Goal: Task Accomplishment & Management: Manage account settings

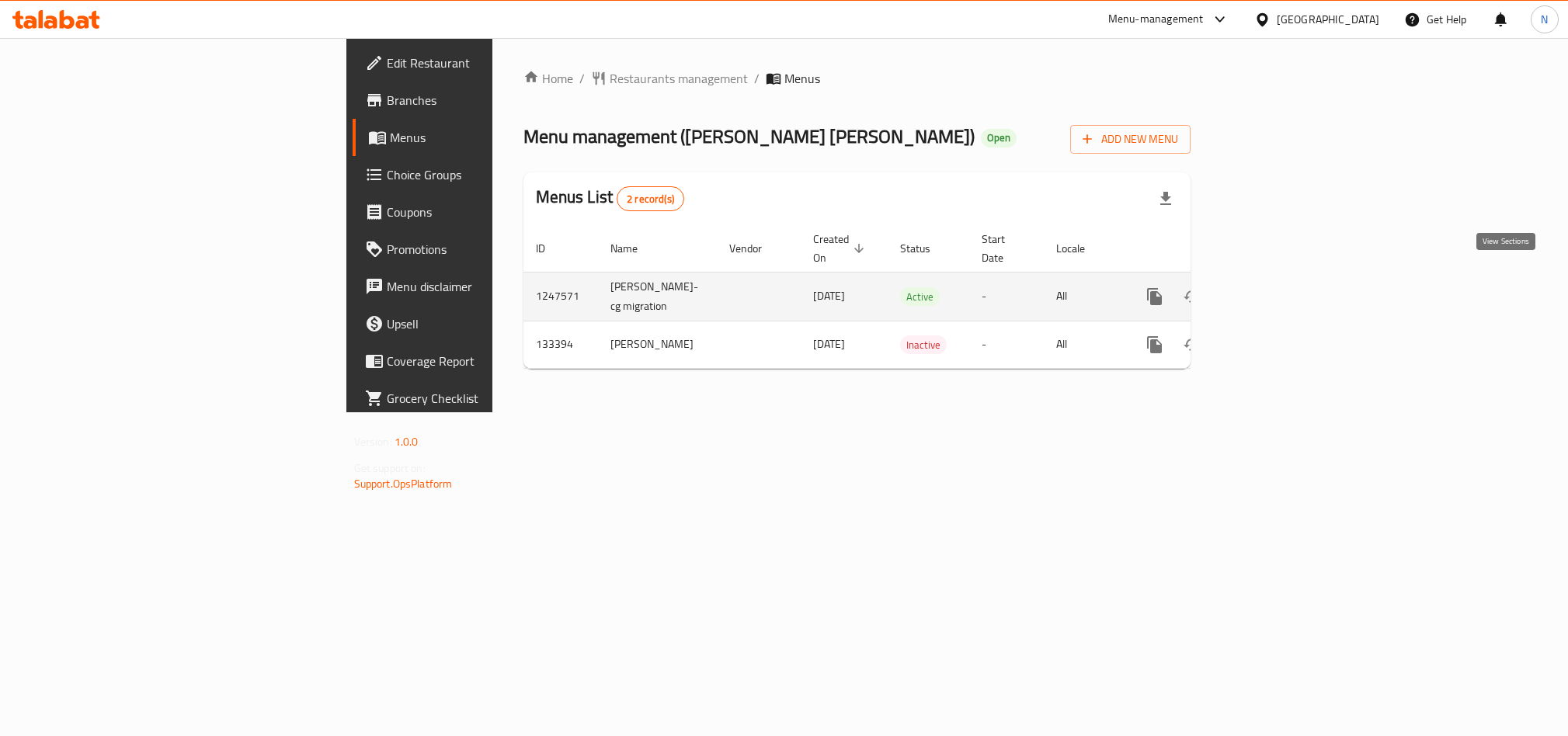
click at [1276, 288] on icon "enhanced table" at bounding box center [1267, 297] width 19 height 19
click at [1285, 291] on link "enhanced table" at bounding box center [1267, 297] width 37 height 37
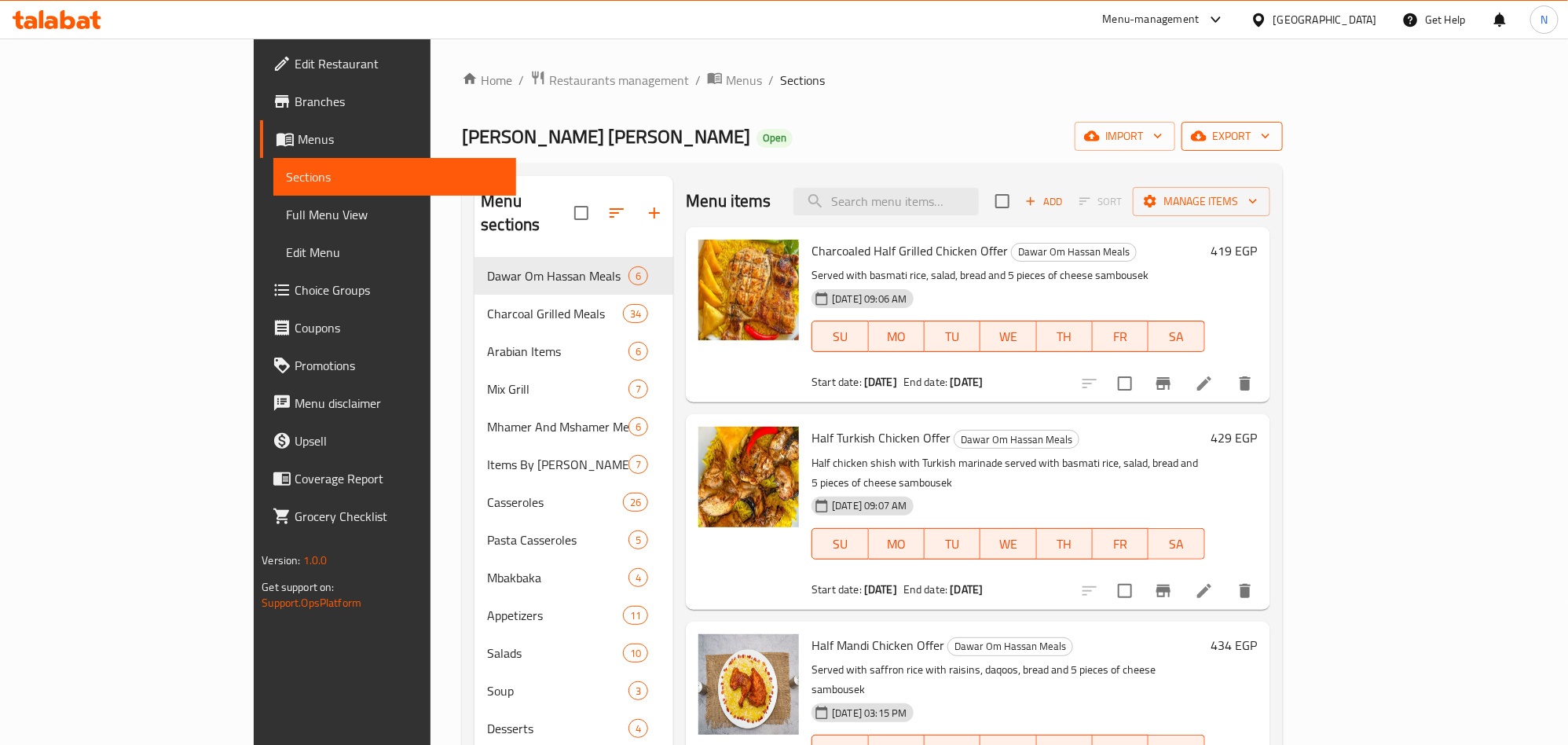
click at [1283, 149] on button "export" at bounding box center [1232, 137] width 101 height 29
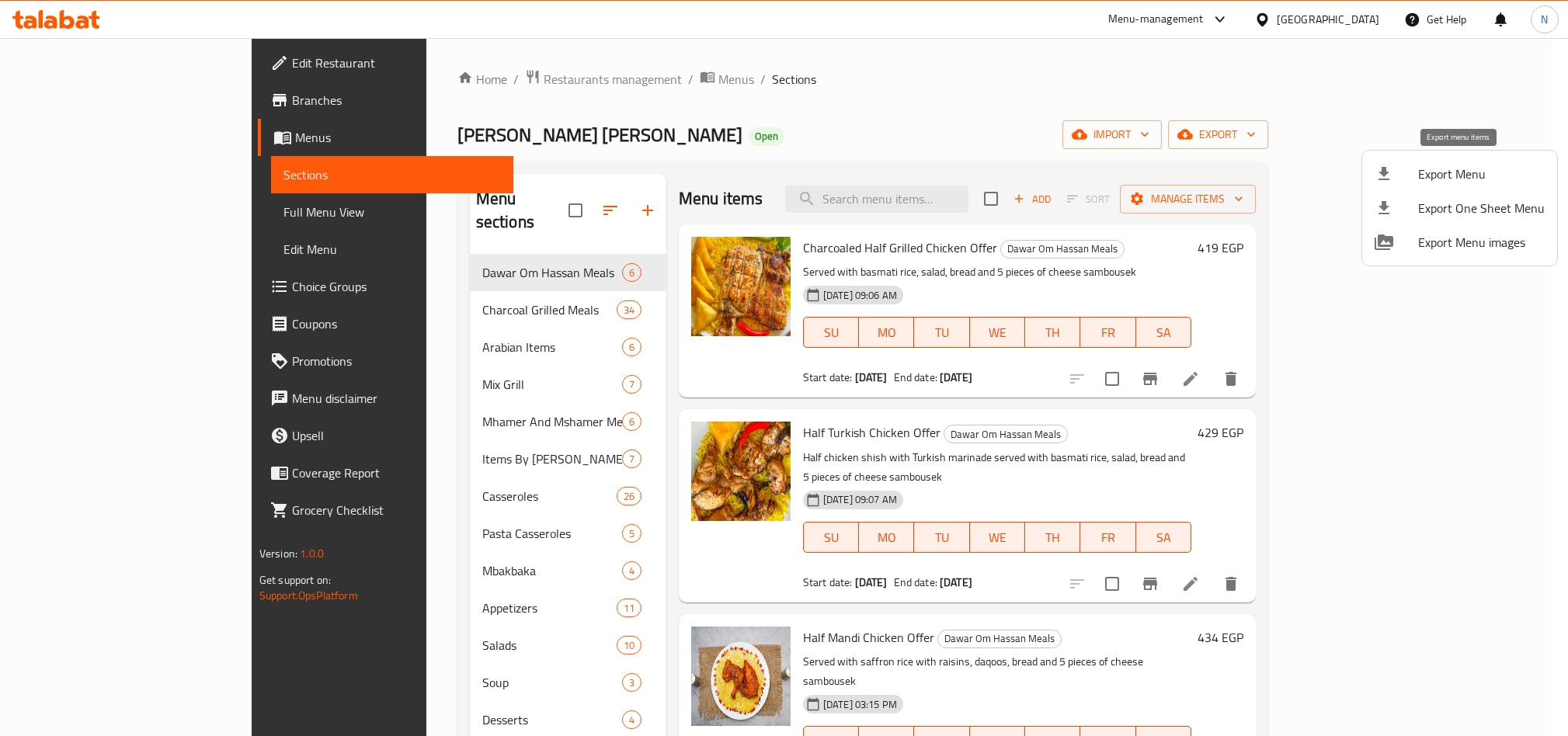
click at [1421, 180] on span "Export Menu" at bounding box center [1482, 174] width 127 height 19
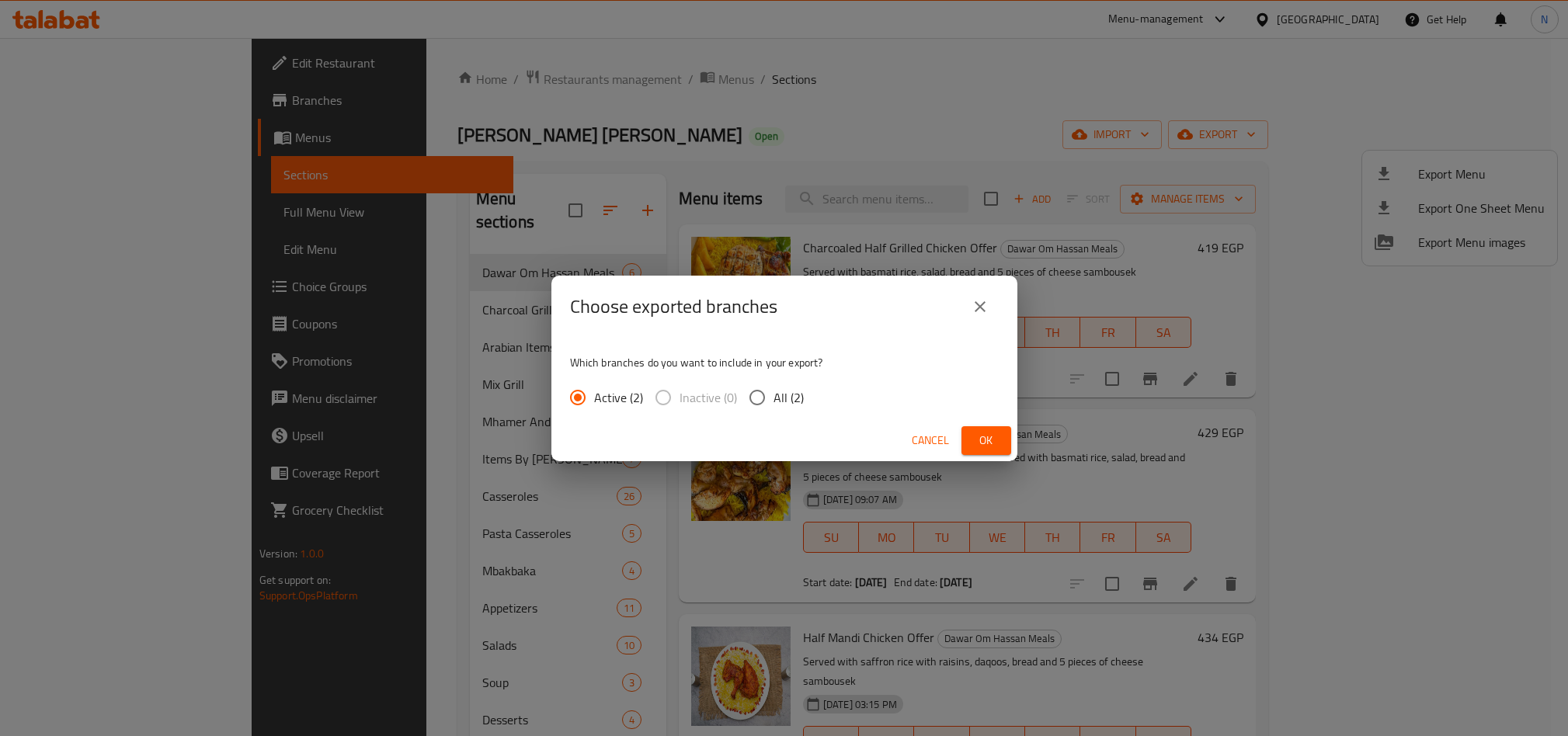
drag, startPoint x: 786, startPoint y: 396, endPoint x: 816, endPoint y: 408, distance: 32.3
click at [786, 397] on span "All (2)" at bounding box center [788, 397] width 30 height 19
click at [773, 397] on input "All (2)" at bounding box center [757, 397] width 32 height 32
radio input "true"
click at [1000, 433] on button "Ok" at bounding box center [986, 441] width 49 height 29
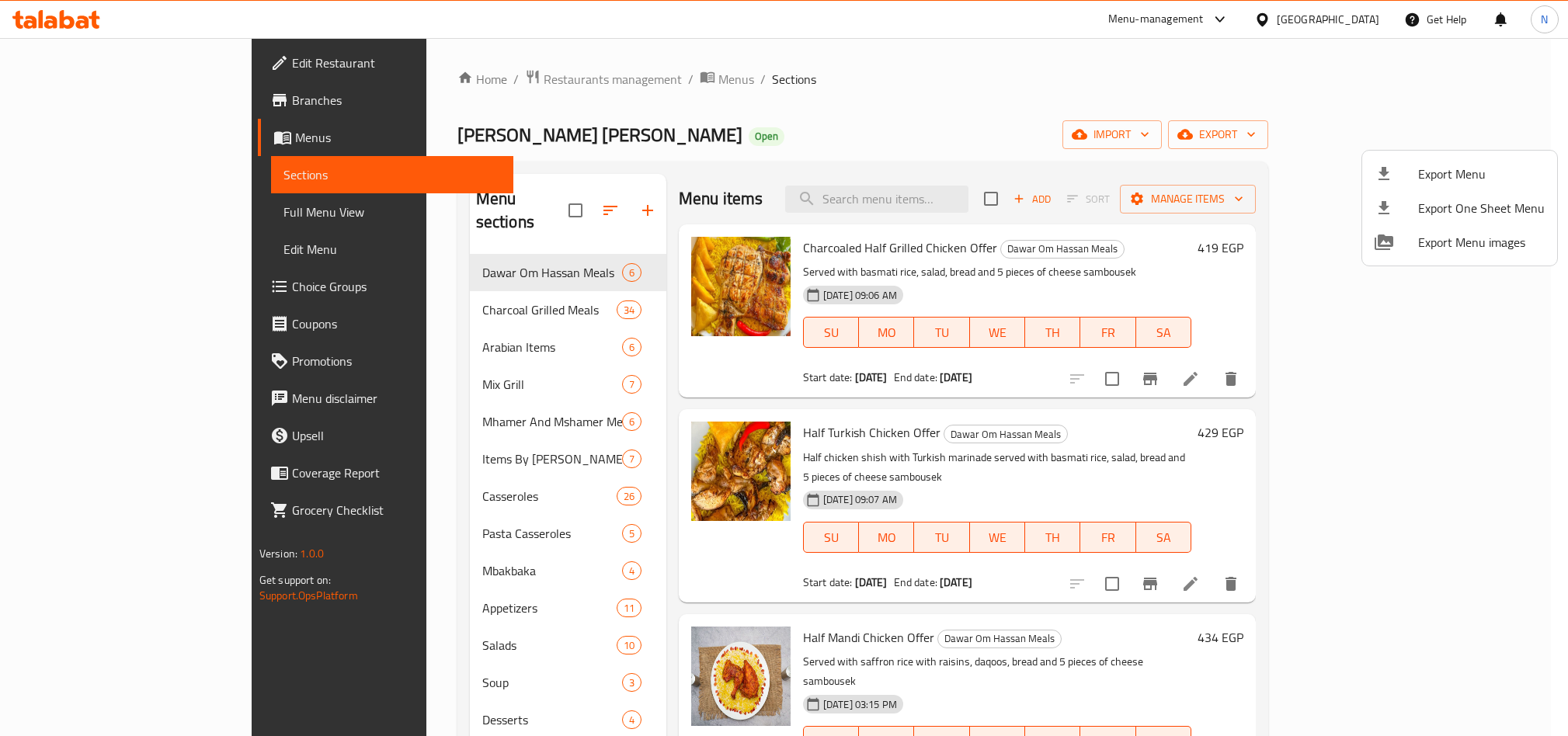
drag, startPoint x: 788, startPoint y: 126, endPoint x: 751, endPoint y: 147, distance: 42.5
click at [788, 128] on div at bounding box center [784, 368] width 1568 height 736
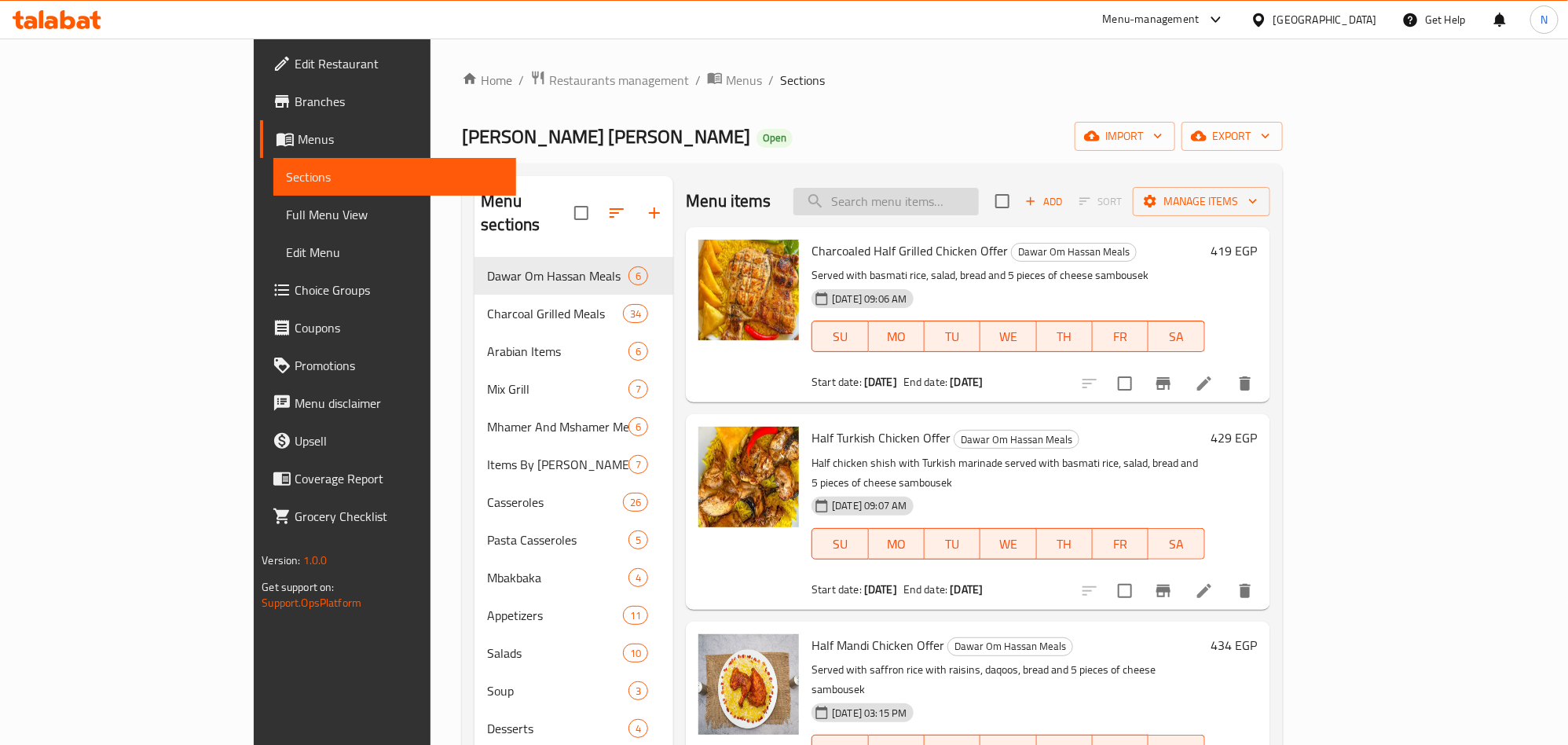
click at [979, 203] on input "search" at bounding box center [886, 202] width 186 height 28
type input "ة"
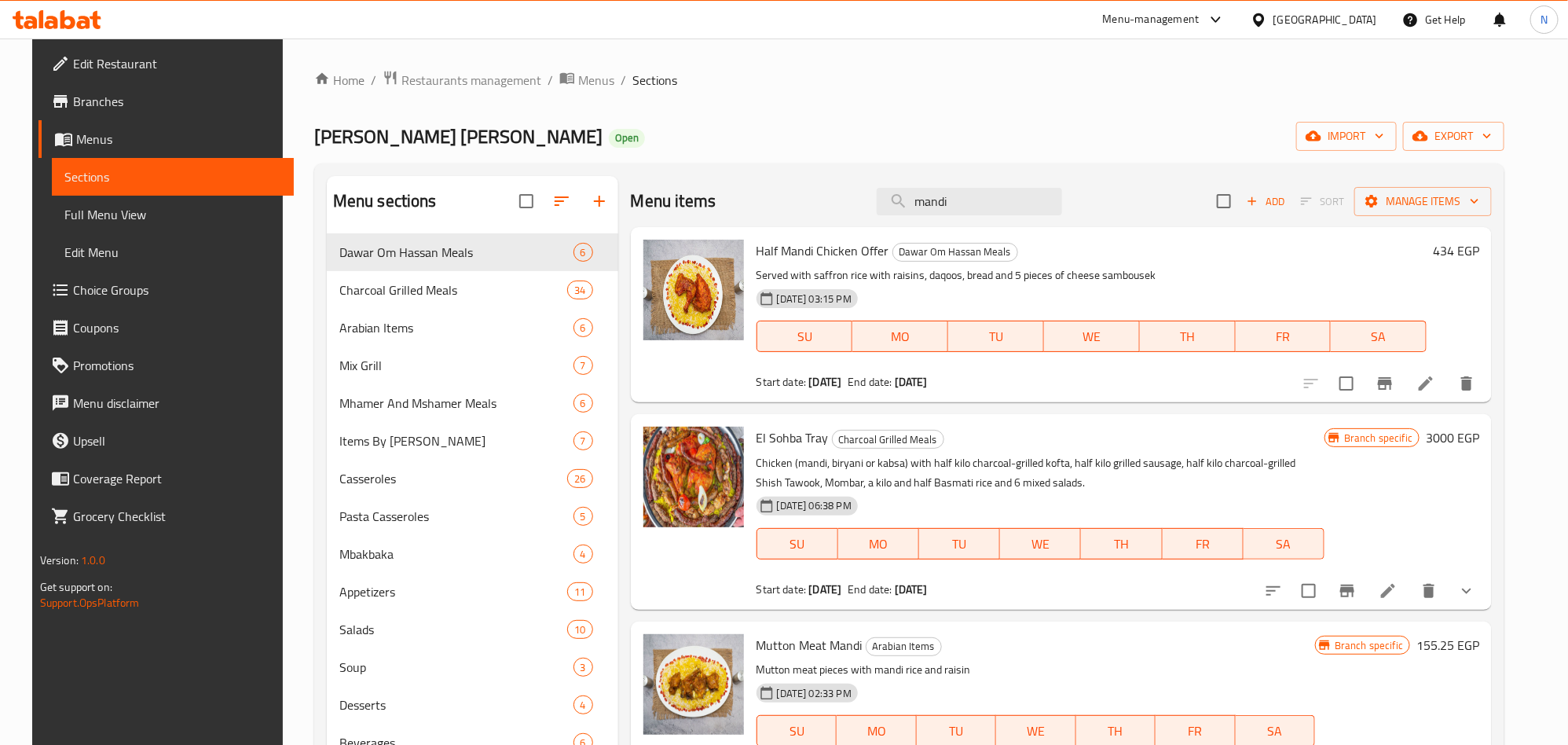
click at [836, 252] on span "Half Mandi Chicken Offer" at bounding box center [822, 250] width 132 height 24
click at [836, 253] on span "Half Mandi Chicken Offer" at bounding box center [822, 250] width 132 height 24
drag, startPoint x: 908, startPoint y: 196, endPoint x: 935, endPoint y: 196, distance: 27.0
click at [910, 196] on input "mandi" at bounding box center [969, 202] width 186 height 28
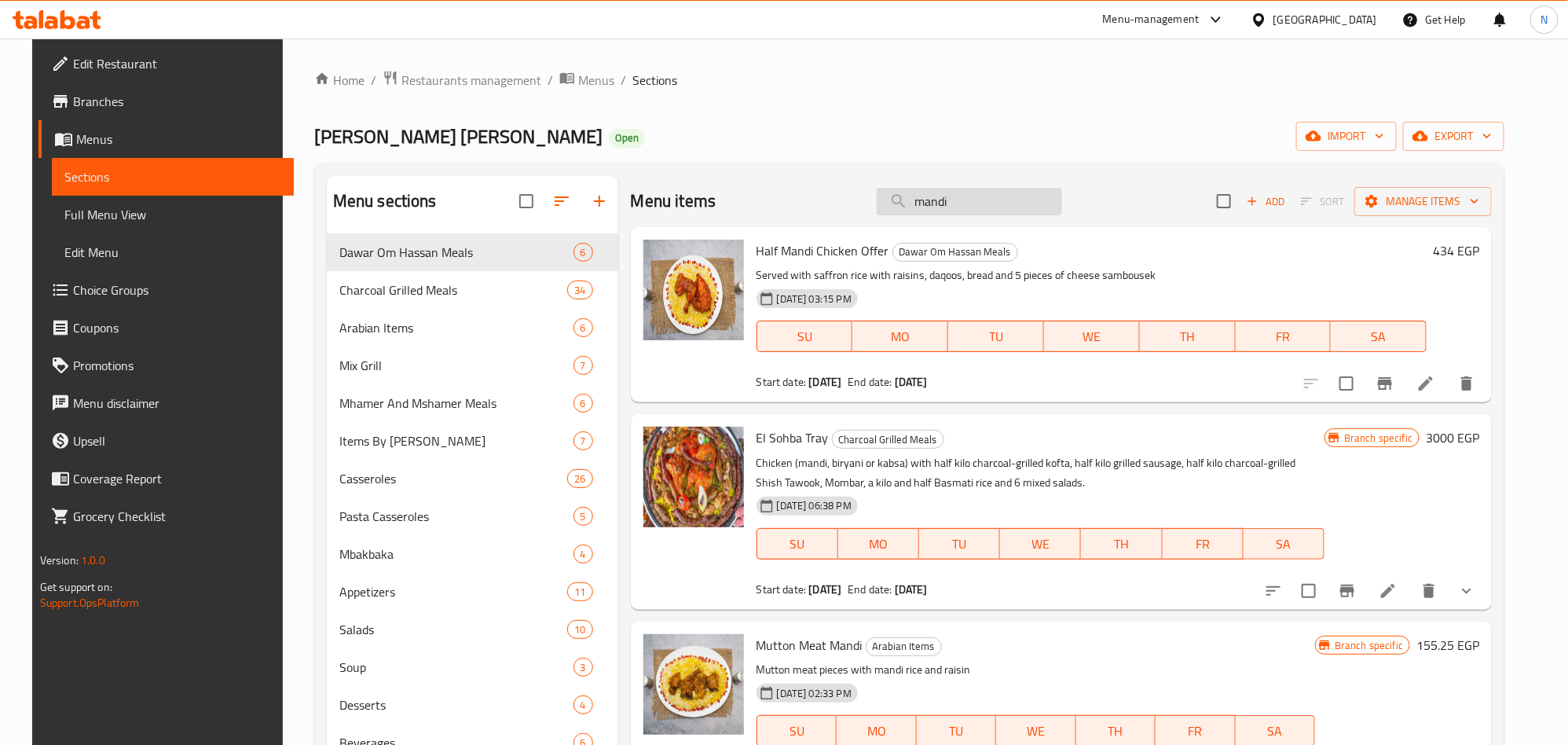
click at [939, 196] on input "mandi" at bounding box center [969, 202] width 186 height 28
paste input "كفته"
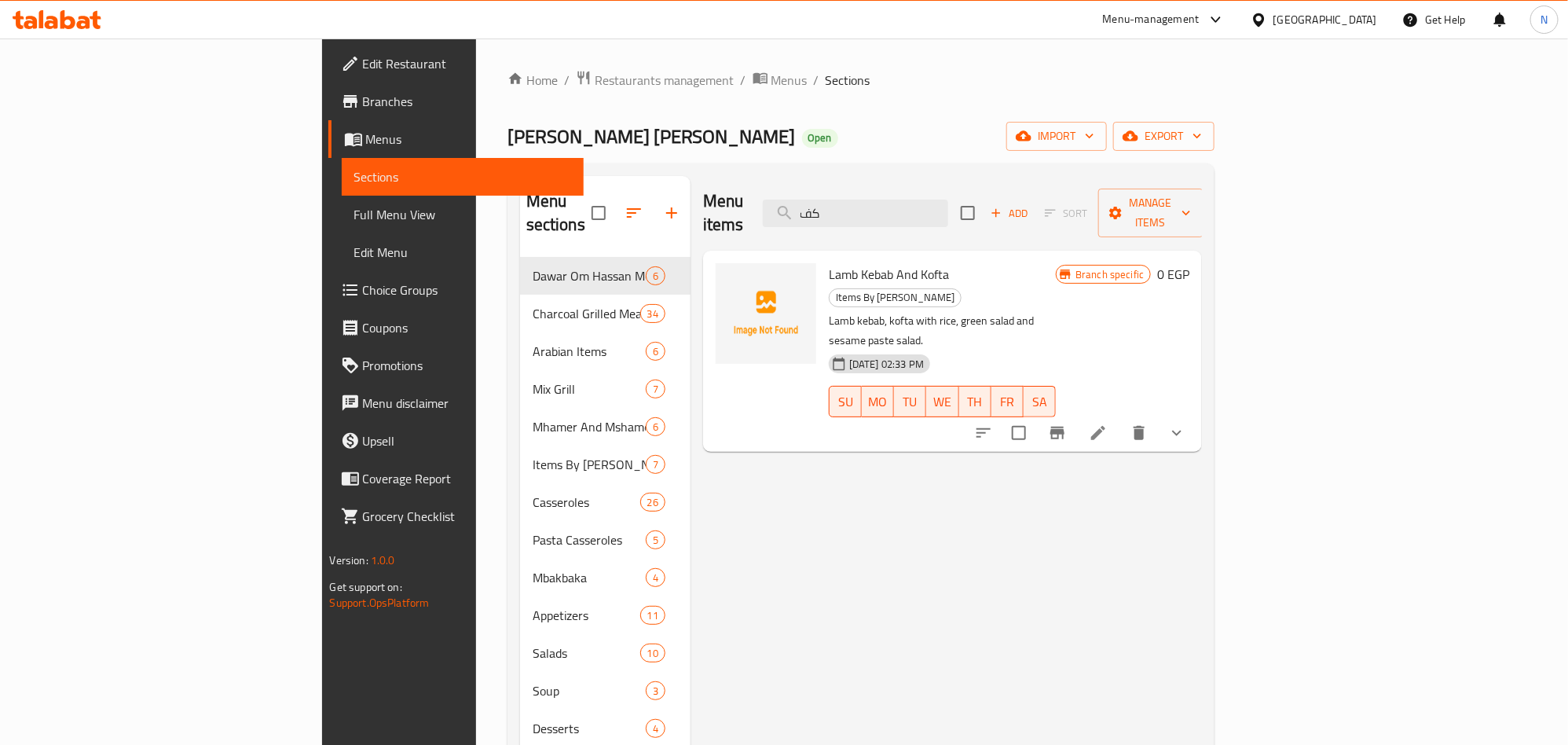
type input "ك"
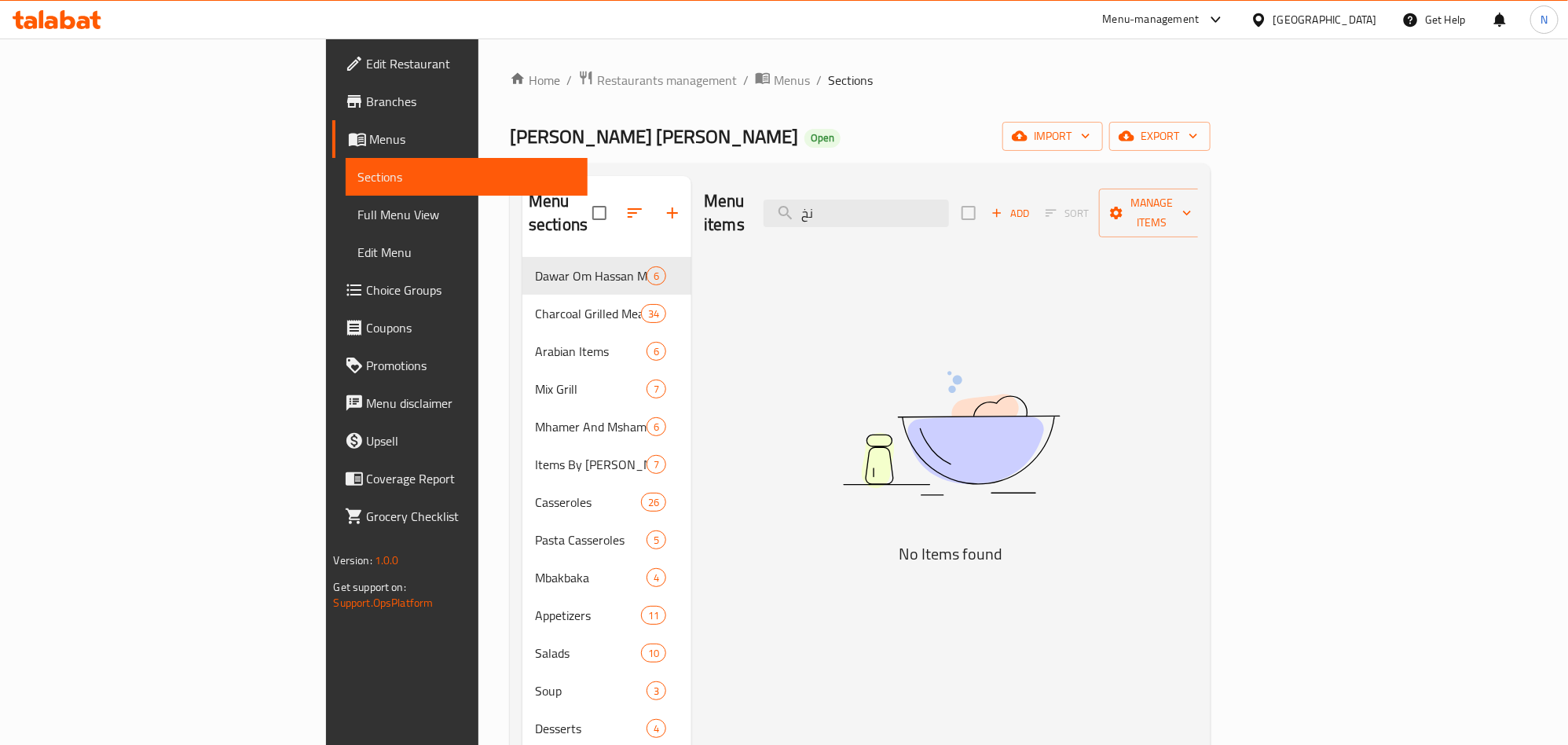
type input "ن"
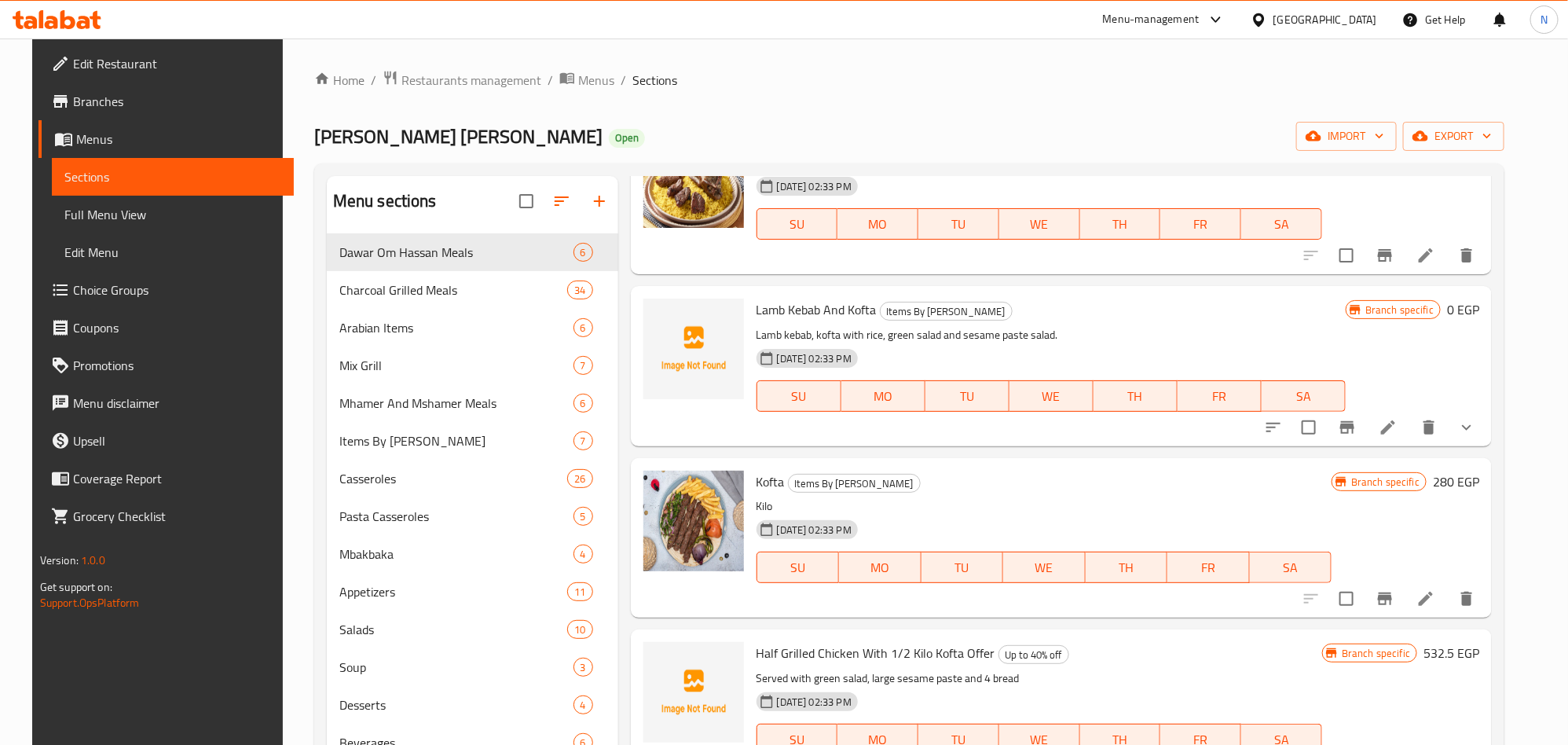
scroll to position [2593, 0]
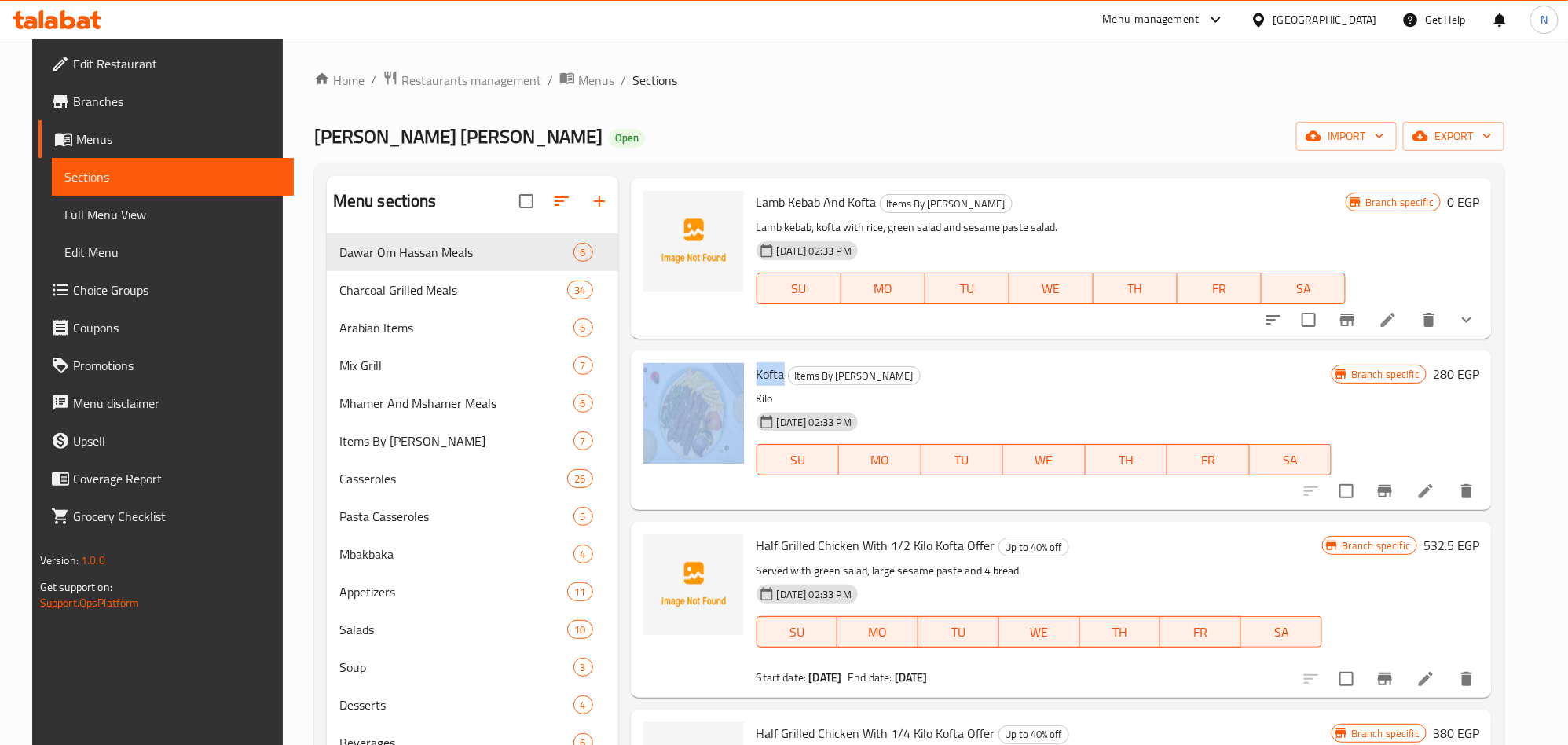
drag, startPoint x: 773, startPoint y: 373, endPoint x: 737, endPoint y: 375, distance: 36.1
click at [737, 375] on div "Kofta Items By Kilo Kilo 29-08-2024 02:33 PM SU MO TU WE TH FR SA Branch specif…" at bounding box center [1061, 430] width 849 height 147
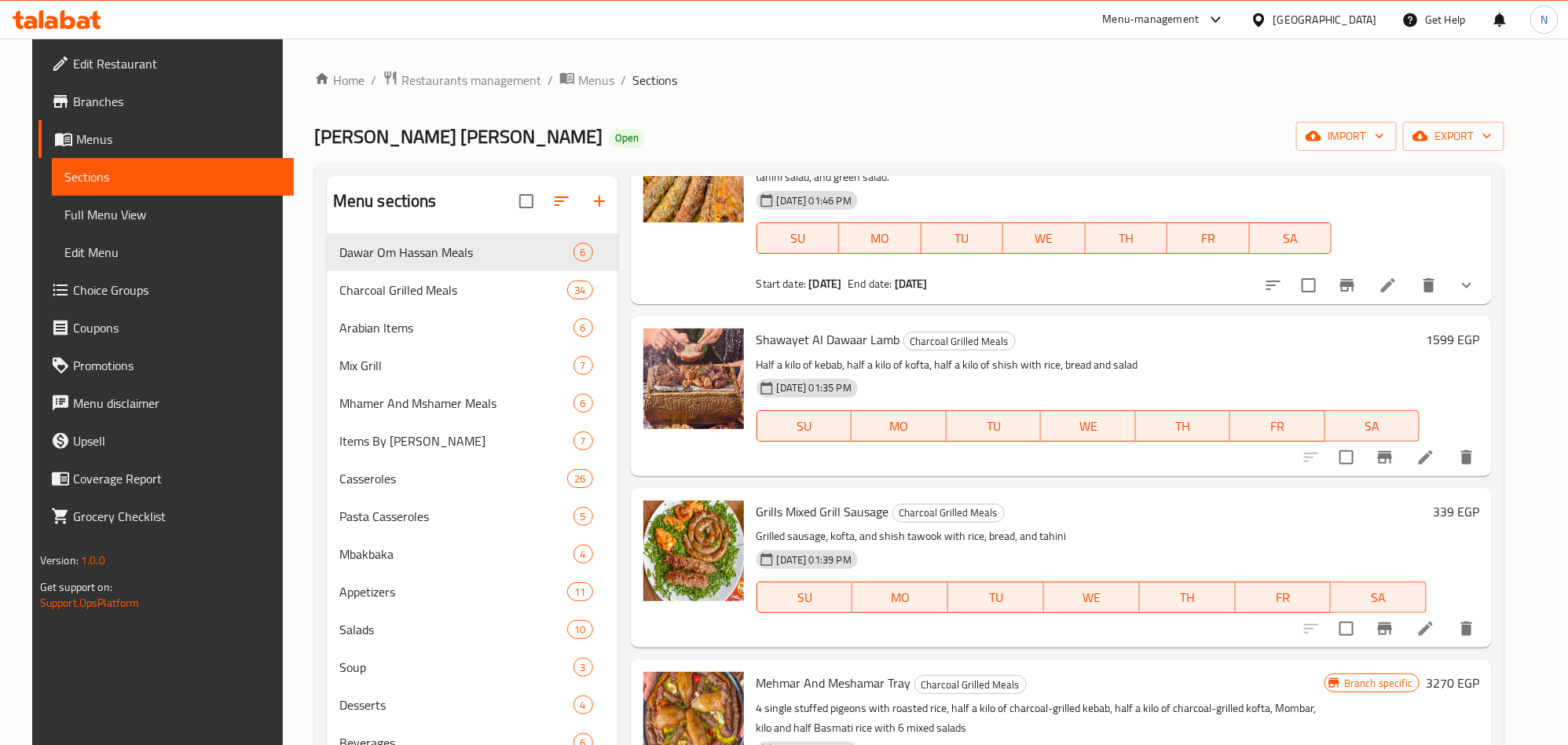
scroll to position [0, 0]
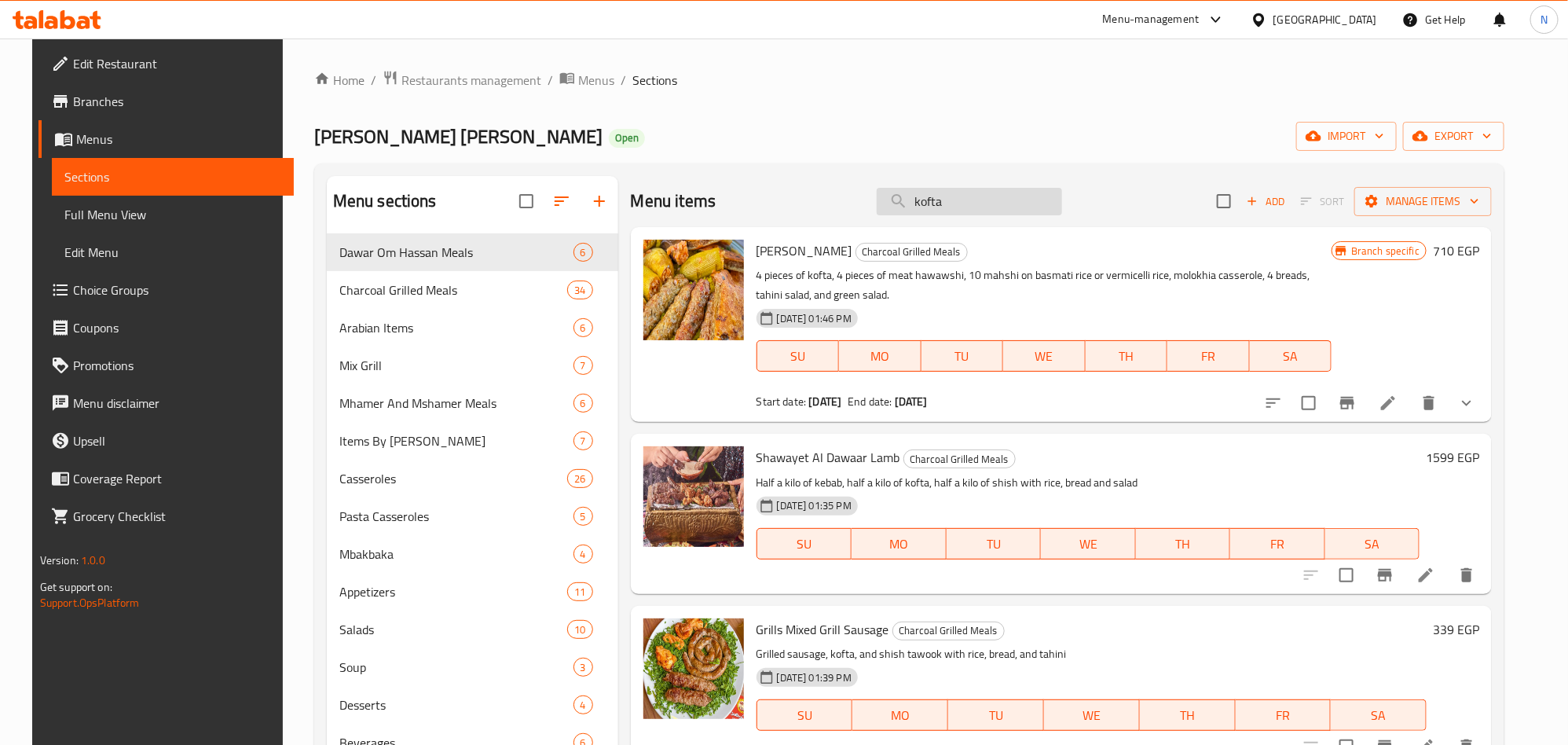
click at [961, 213] on input "kofta" at bounding box center [969, 202] width 186 height 28
paste input "سجق"
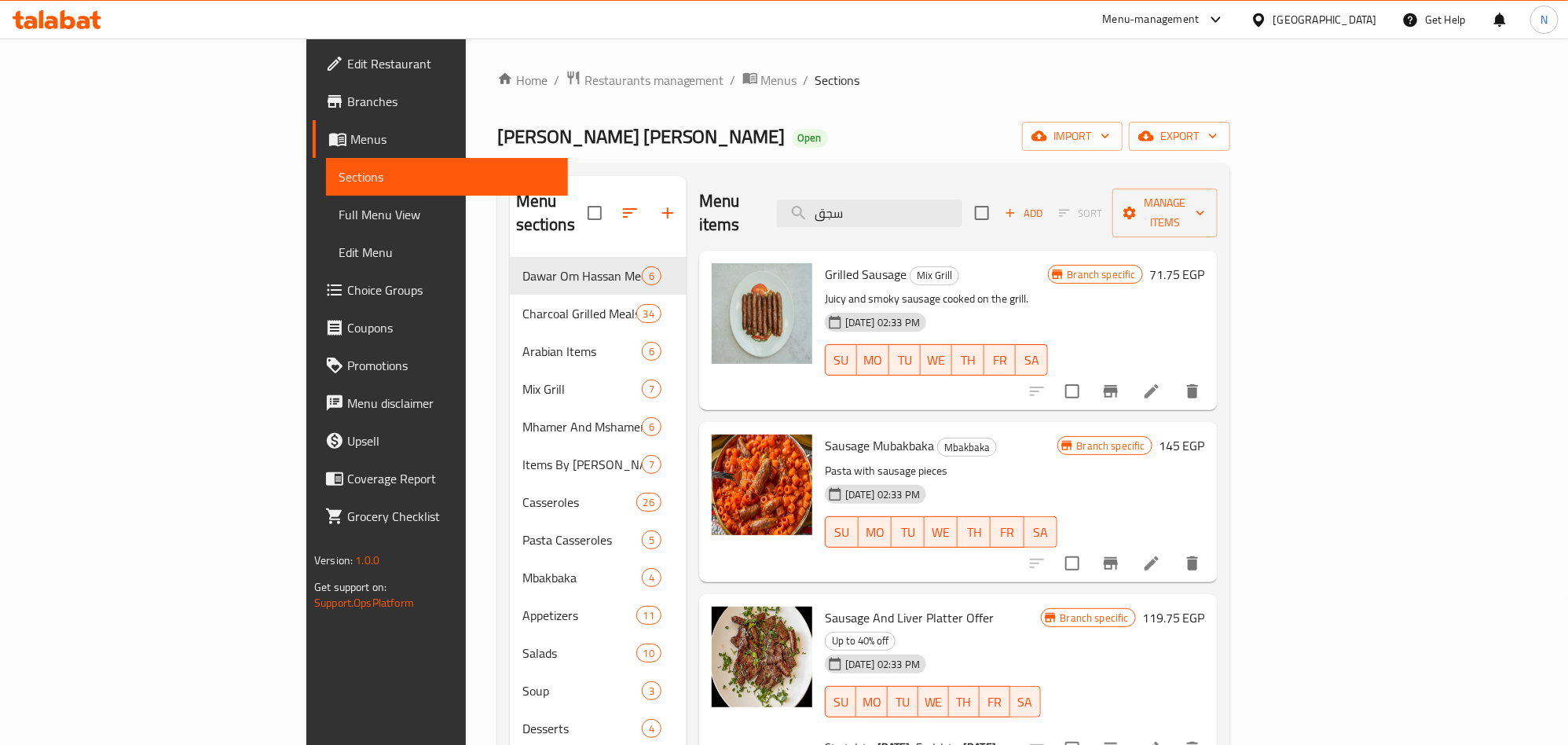
click at [825, 263] on span "Grilled Sausage" at bounding box center [866, 274] width 82 height 24
click at [970, 224] on div "Menu items سجق Add Sort Manage items" at bounding box center [958, 213] width 518 height 74
click at [962, 214] on input "سجق" at bounding box center [869, 213] width 186 height 28
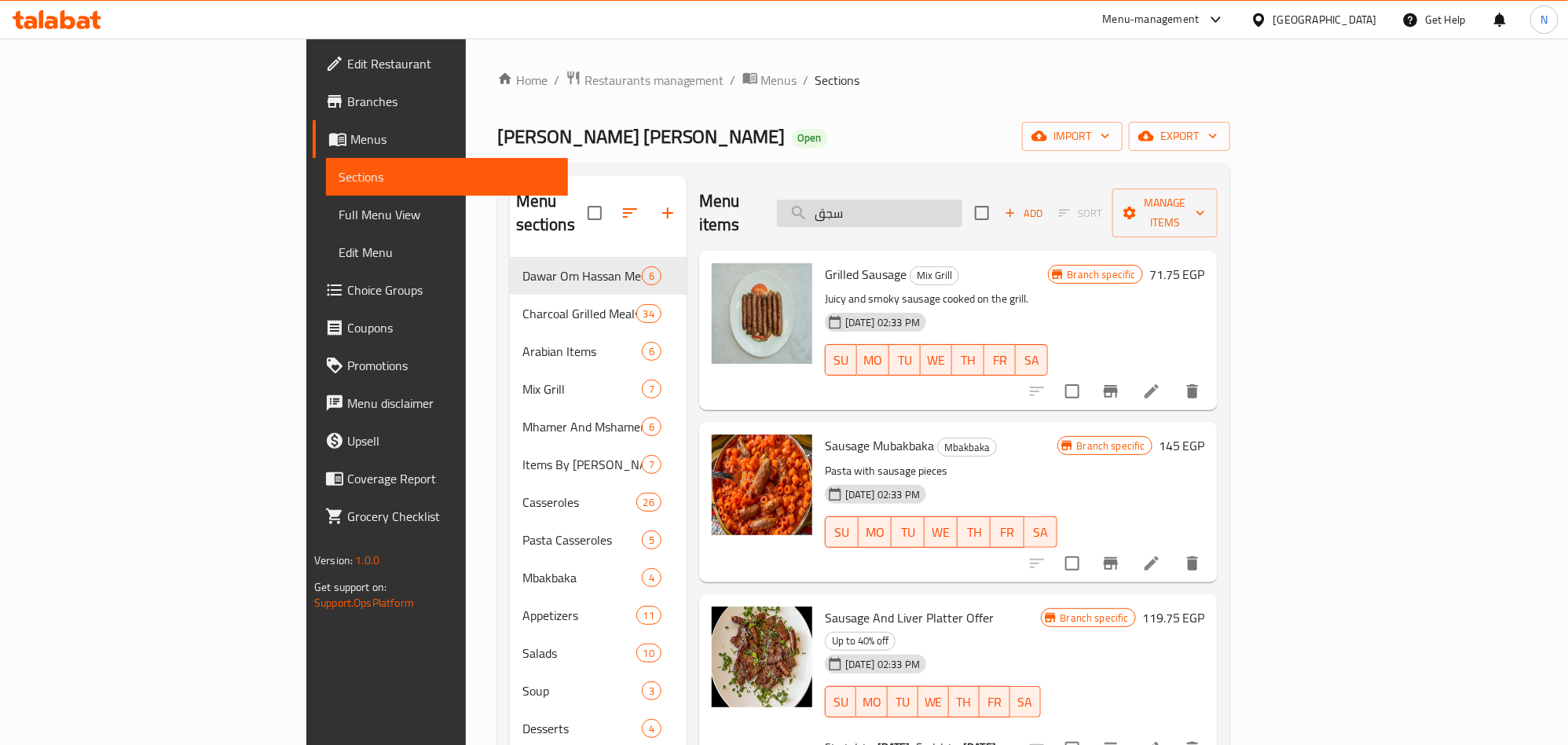
click at [962, 214] on input "سجق" at bounding box center [869, 213] width 186 height 28
click at [962, 213] on input "سجق" at bounding box center [869, 213] width 186 height 28
click at [962, 212] on input "سجق" at bounding box center [869, 213] width 186 height 28
click at [932, 209] on input "سجق" at bounding box center [869, 213] width 186 height 28
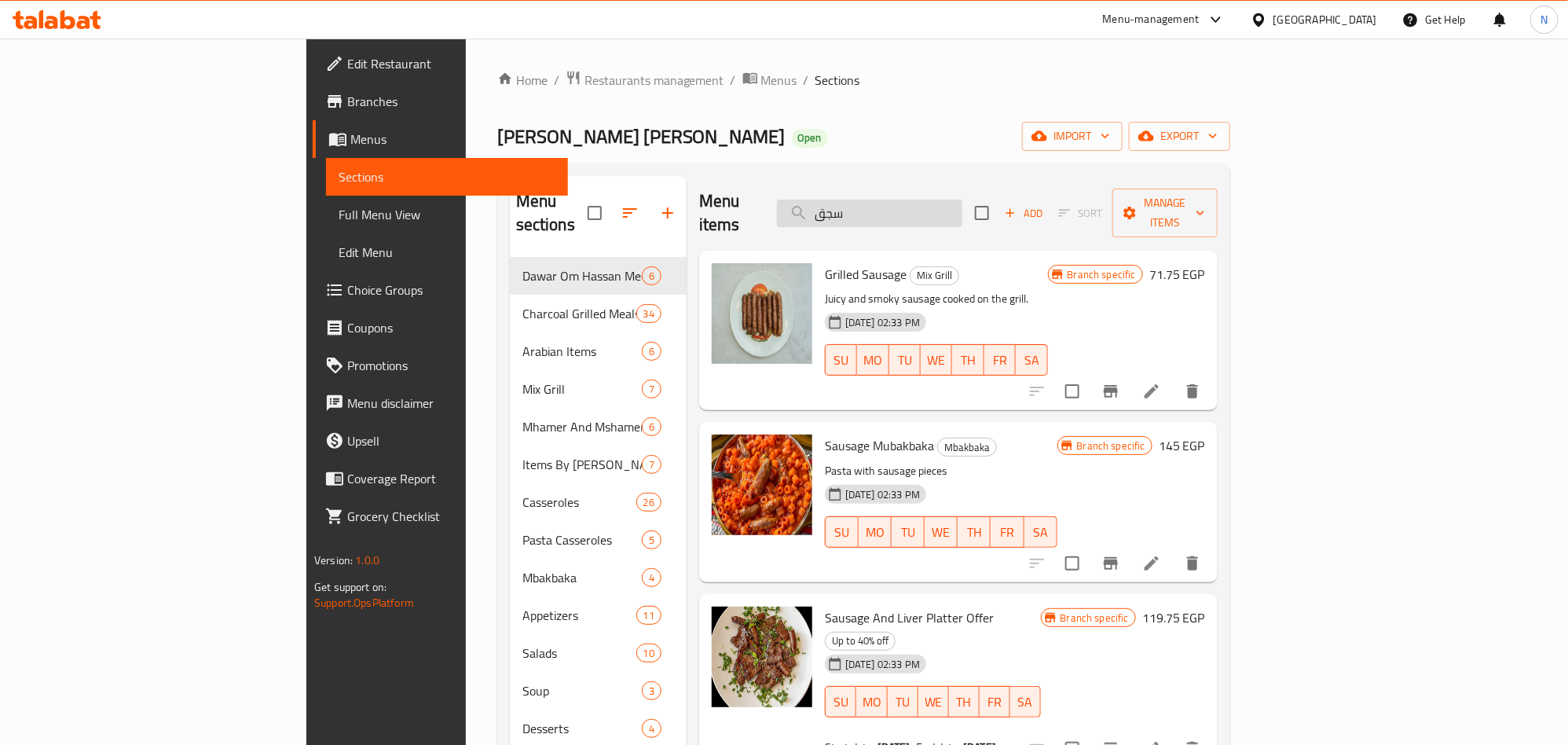
click at [932, 209] on input "سجق" at bounding box center [869, 213] width 186 height 28
paste input "يش"
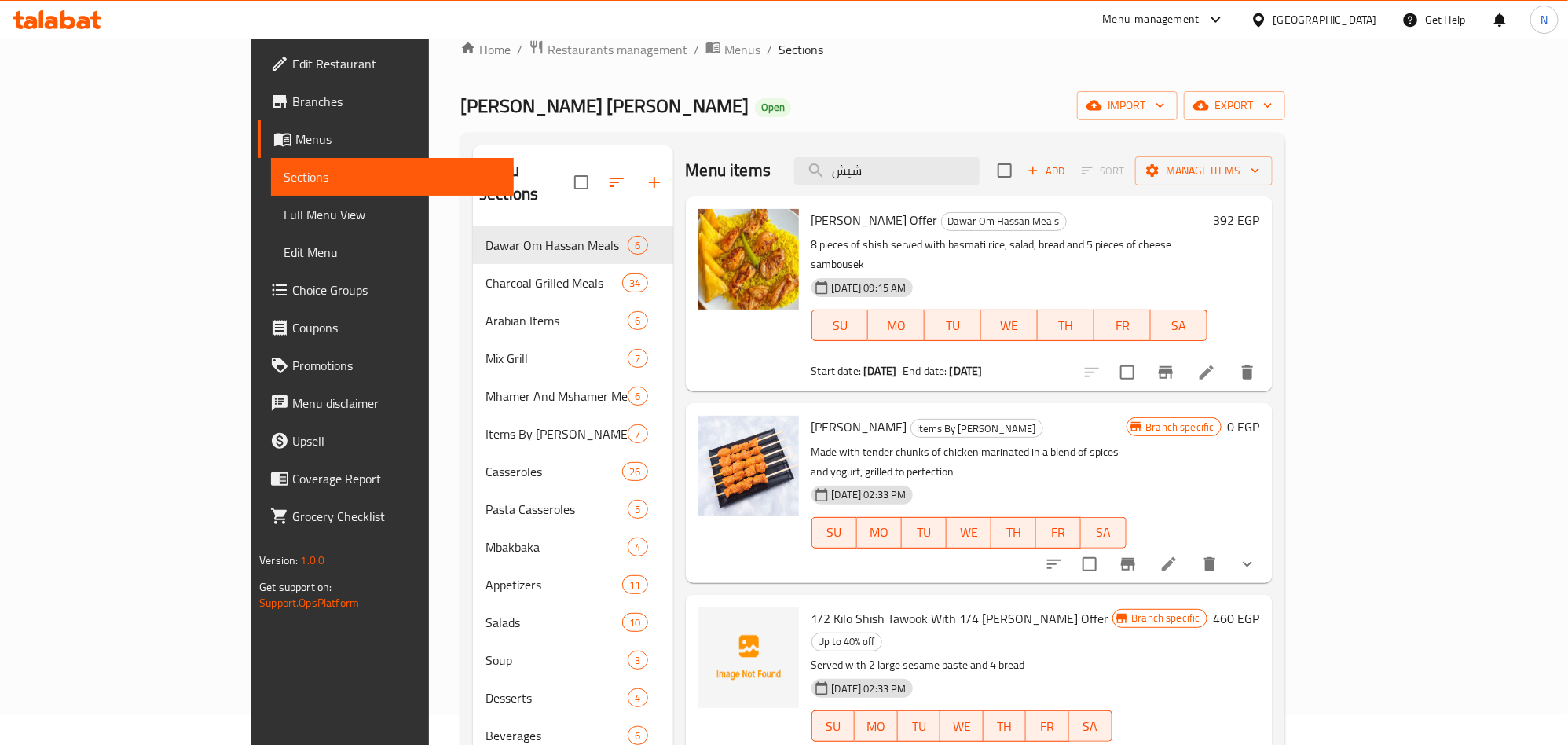
scroll to position [118, 0]
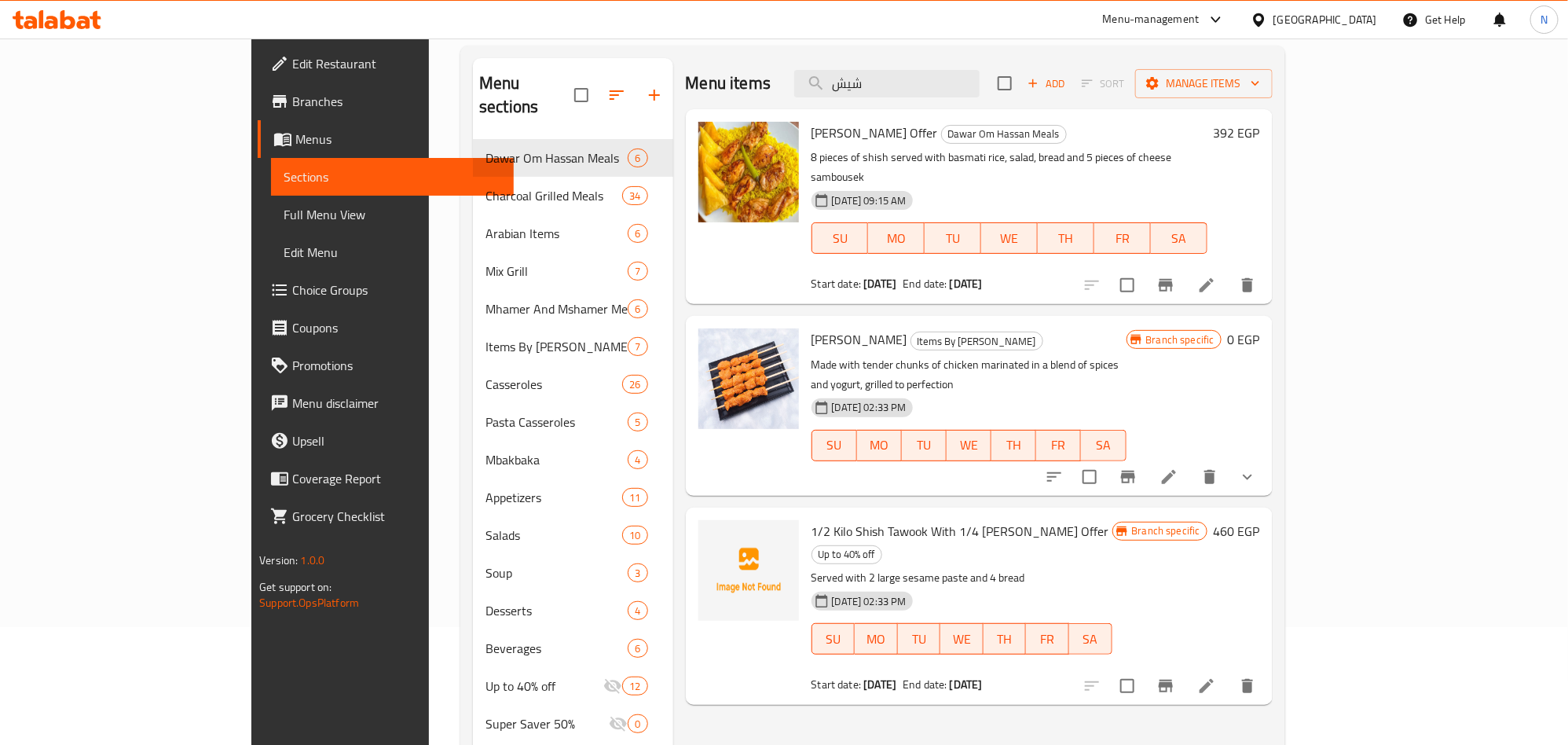
click at [1266, 458] on button "show more" at bounding box center [1248, 477] width 38 height 38
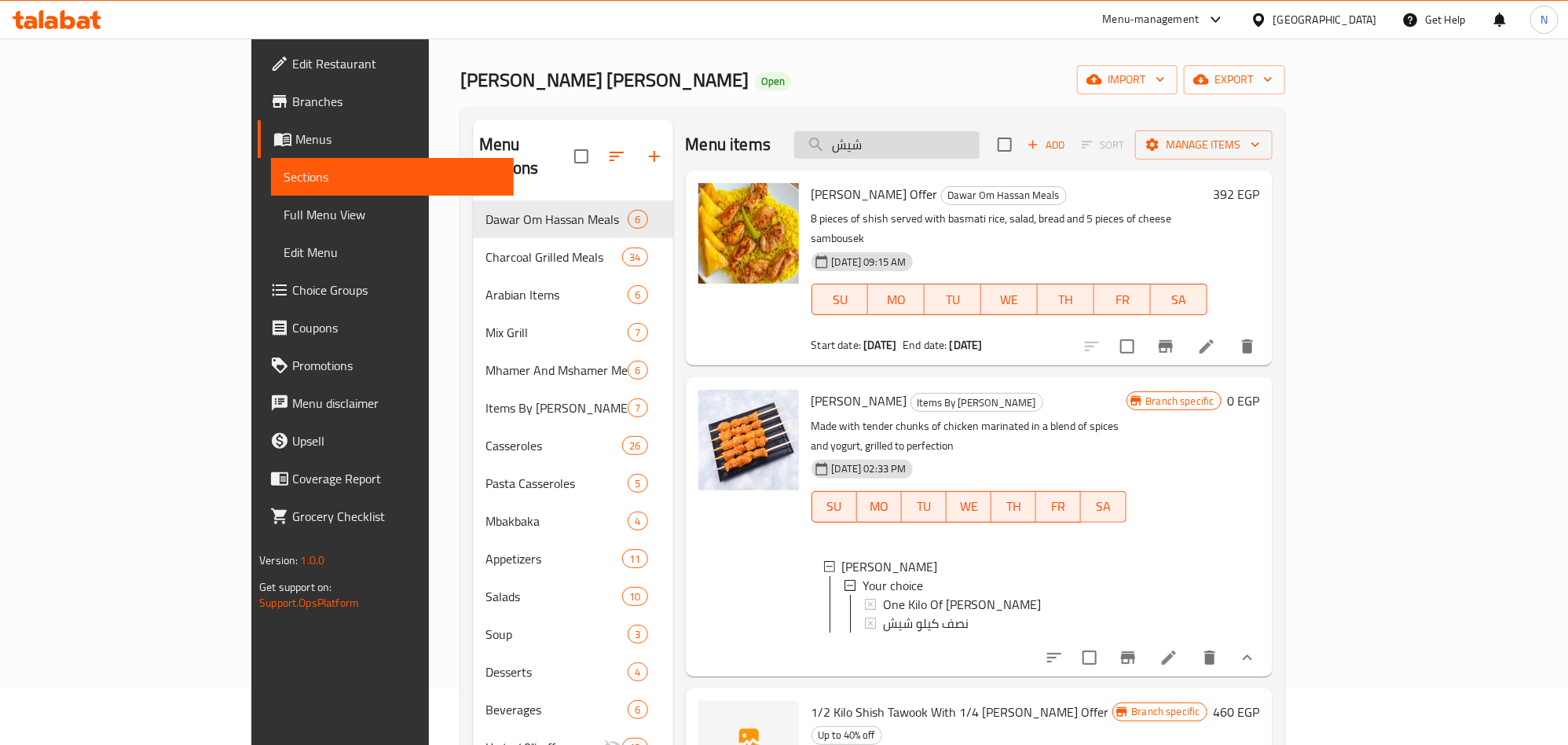
scroll to position [0, 0]
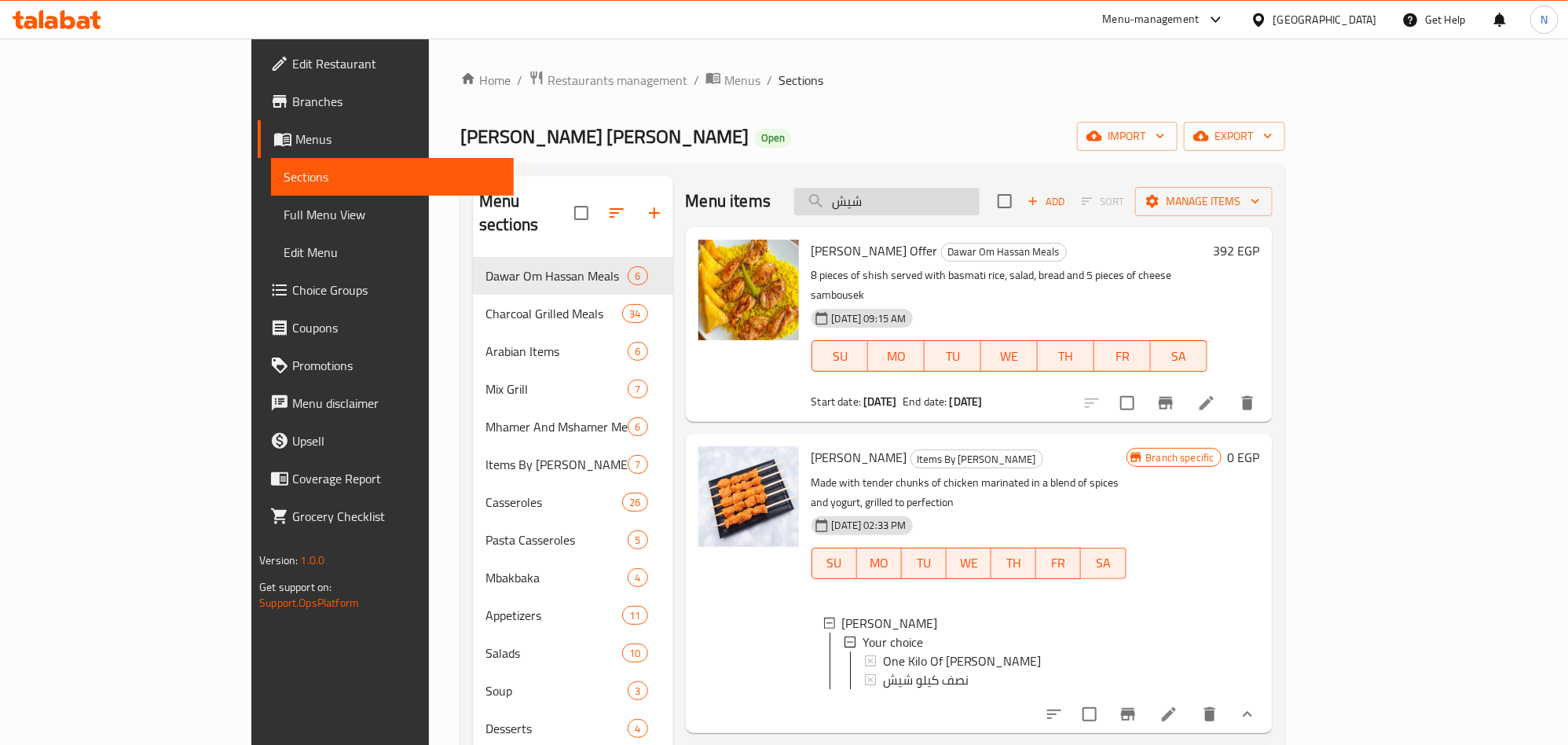
click at [979, 212] on input "شيش" at bounding box center [886, 202] width 186 height 28
click at [979, 213] on input "شيش" at bounding box center [886, 202] width 186 height 28
paste input "ممبار"
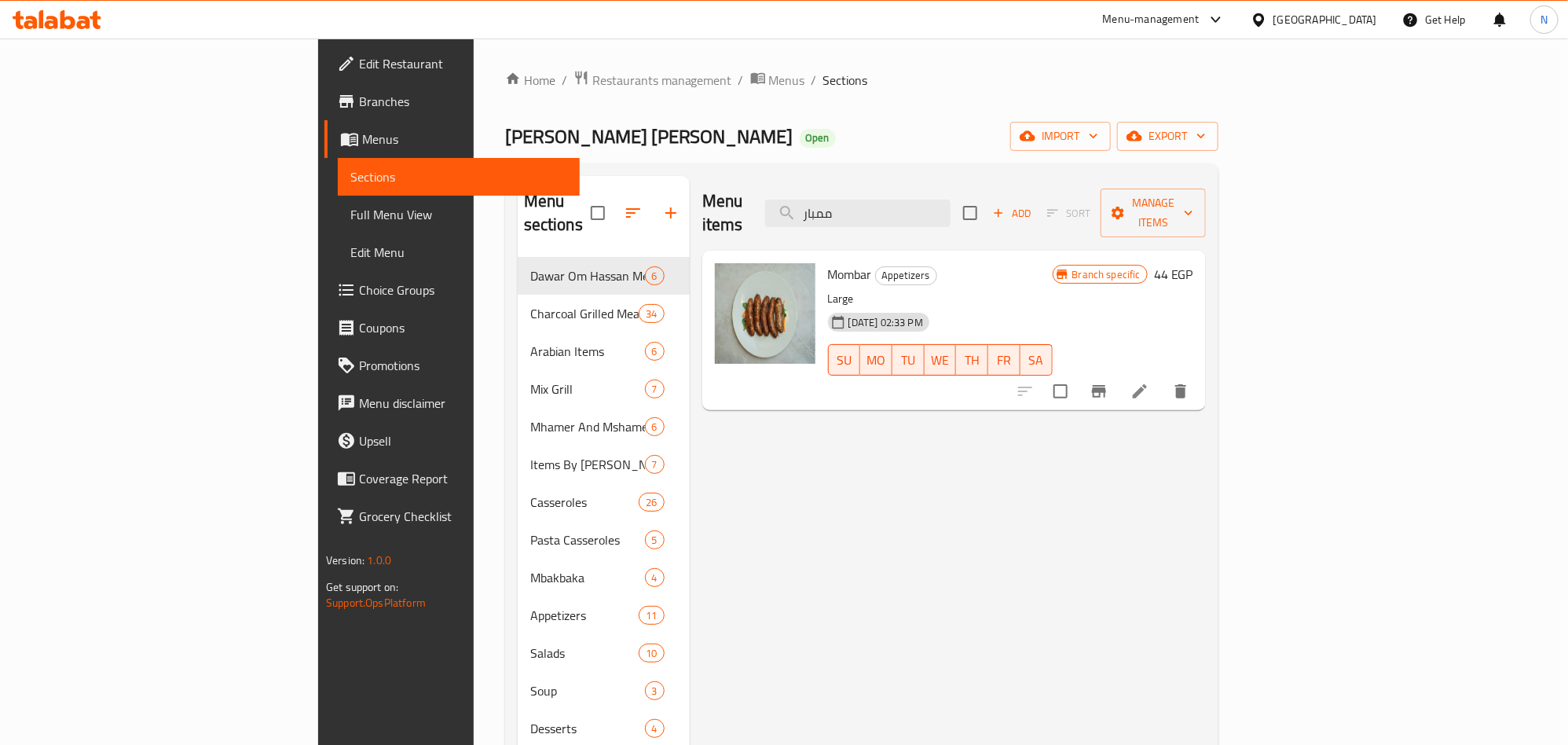
click at [997, 185] on div "Menu items ممبار Add Sort Manage items" at bounding box center [954, 213] width 504 height 74
click at [951, 211] on input "ممبار" at bounding box center [858, 213] width 186 height 28
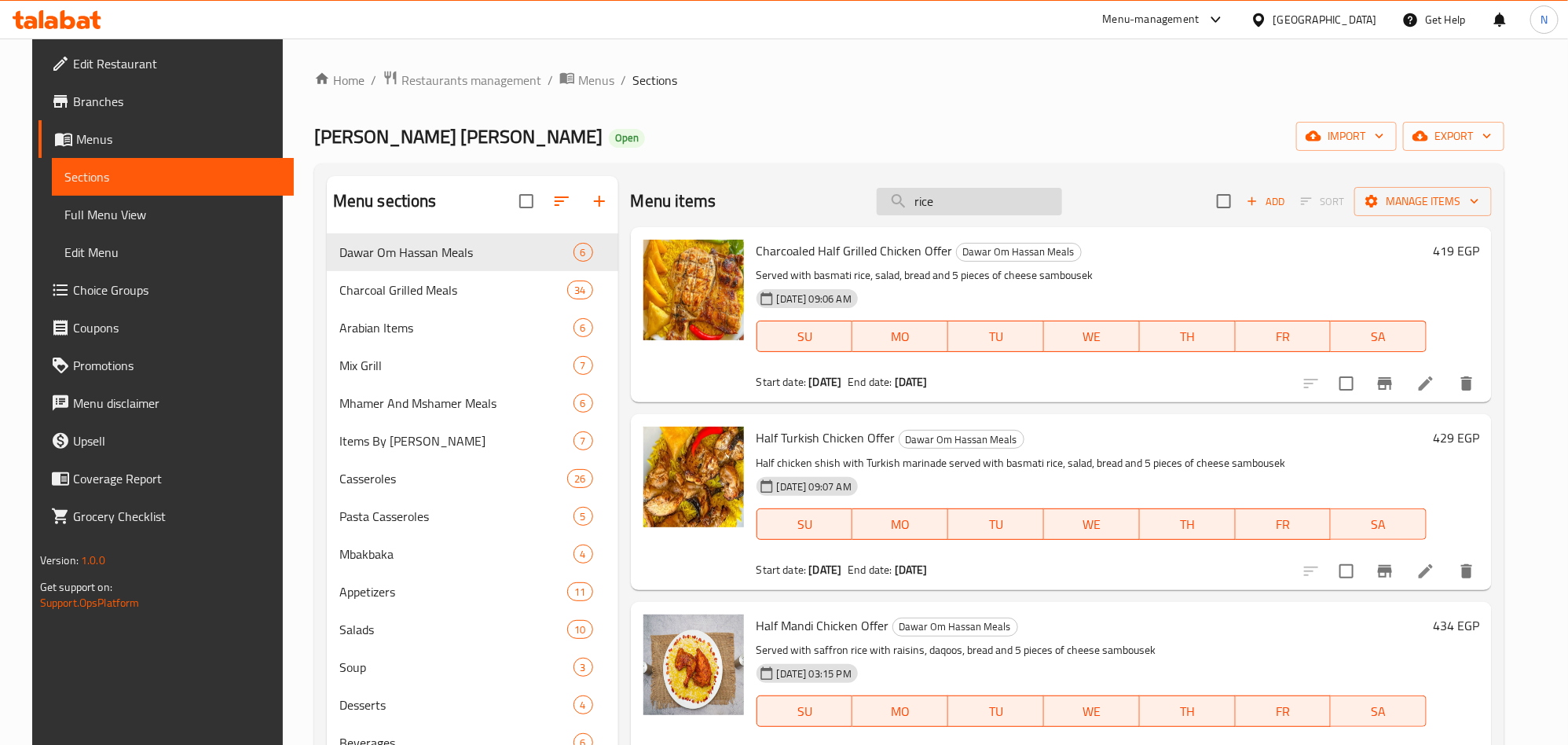
click at [972, 191] on input "rice" at bounding box center [969, 202] width 186 height 28
paste input "بط"
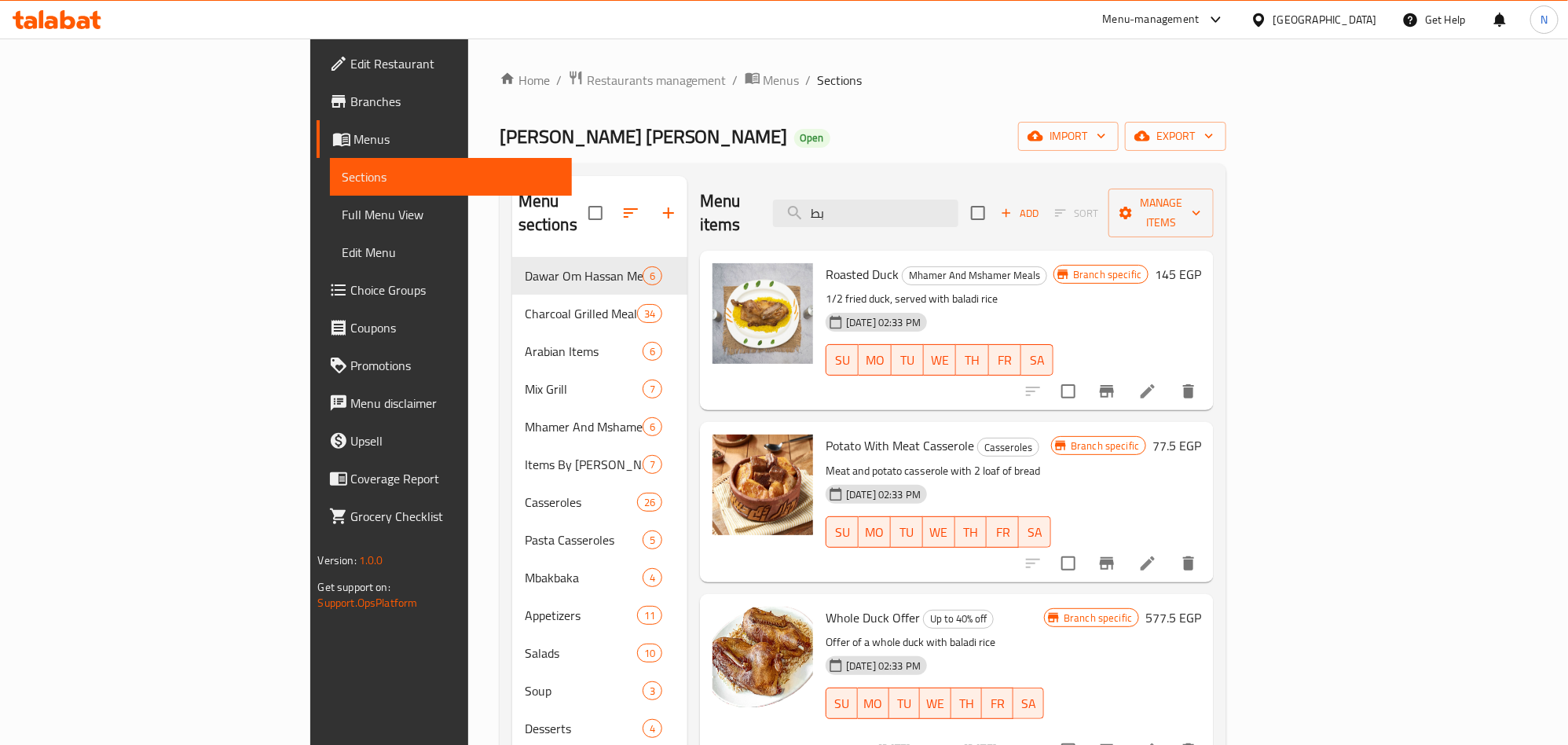
scroll to position [118, 0]
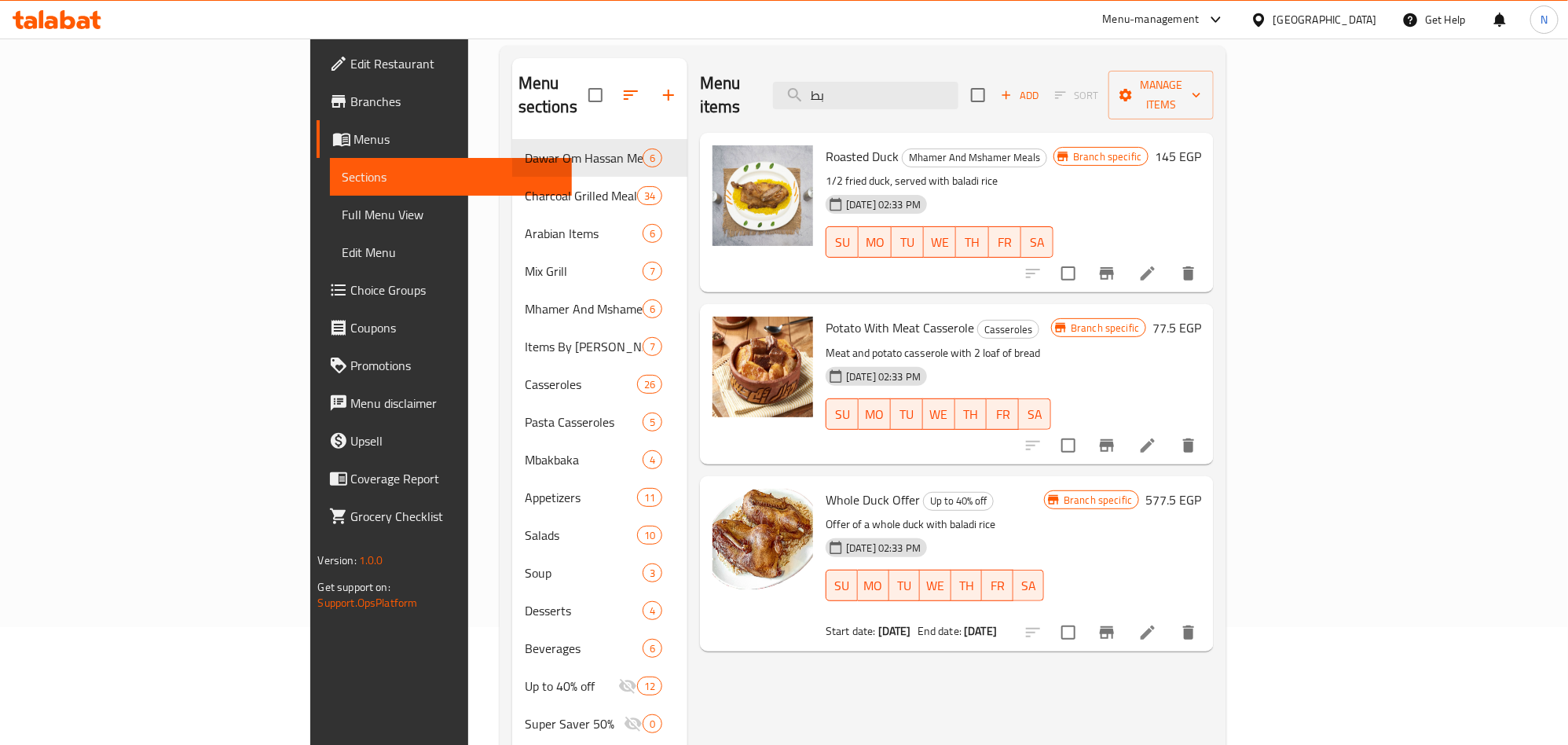
type input "بط"
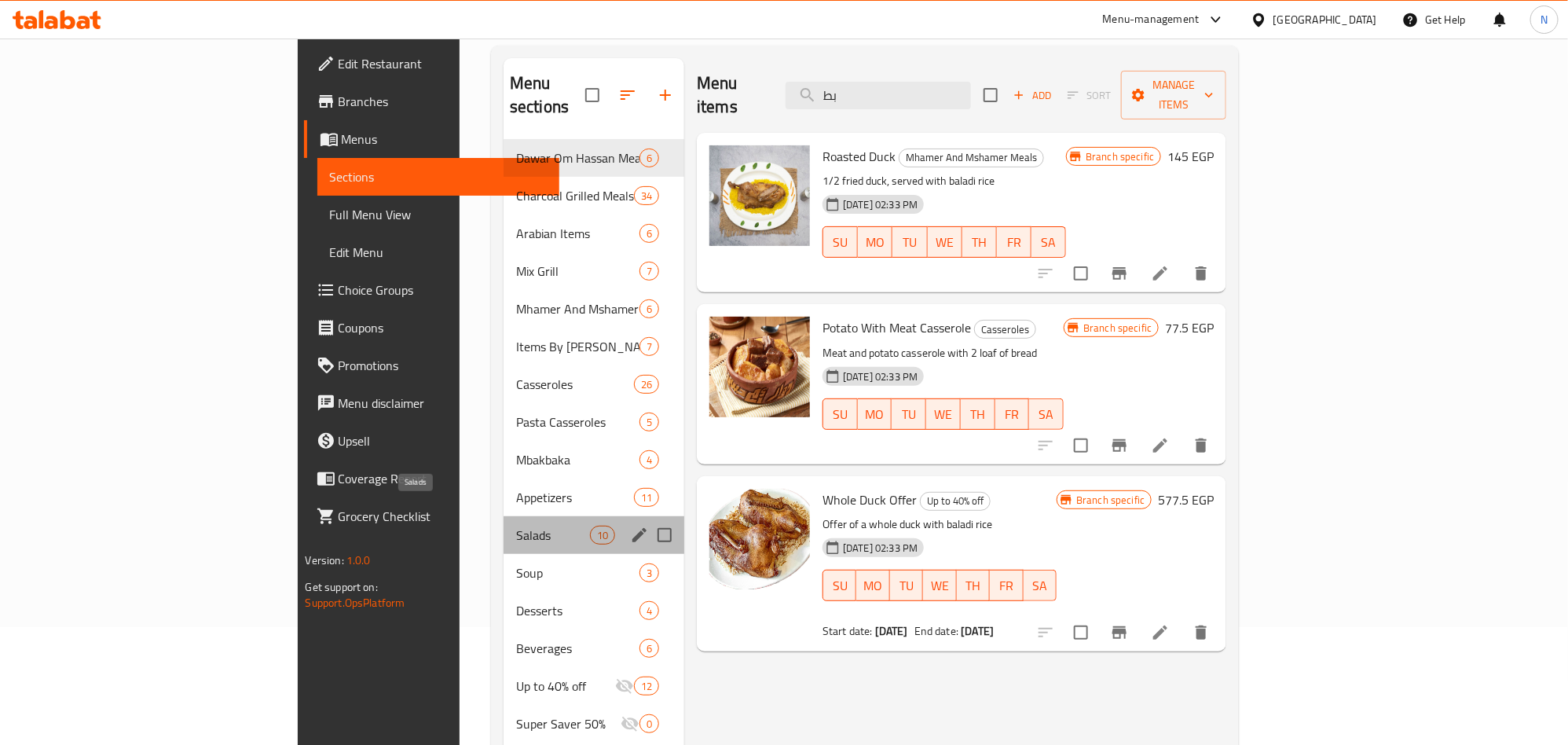
click at [516, 526] on span "Salads" at bounding box center [553, 535] width 74 height 19
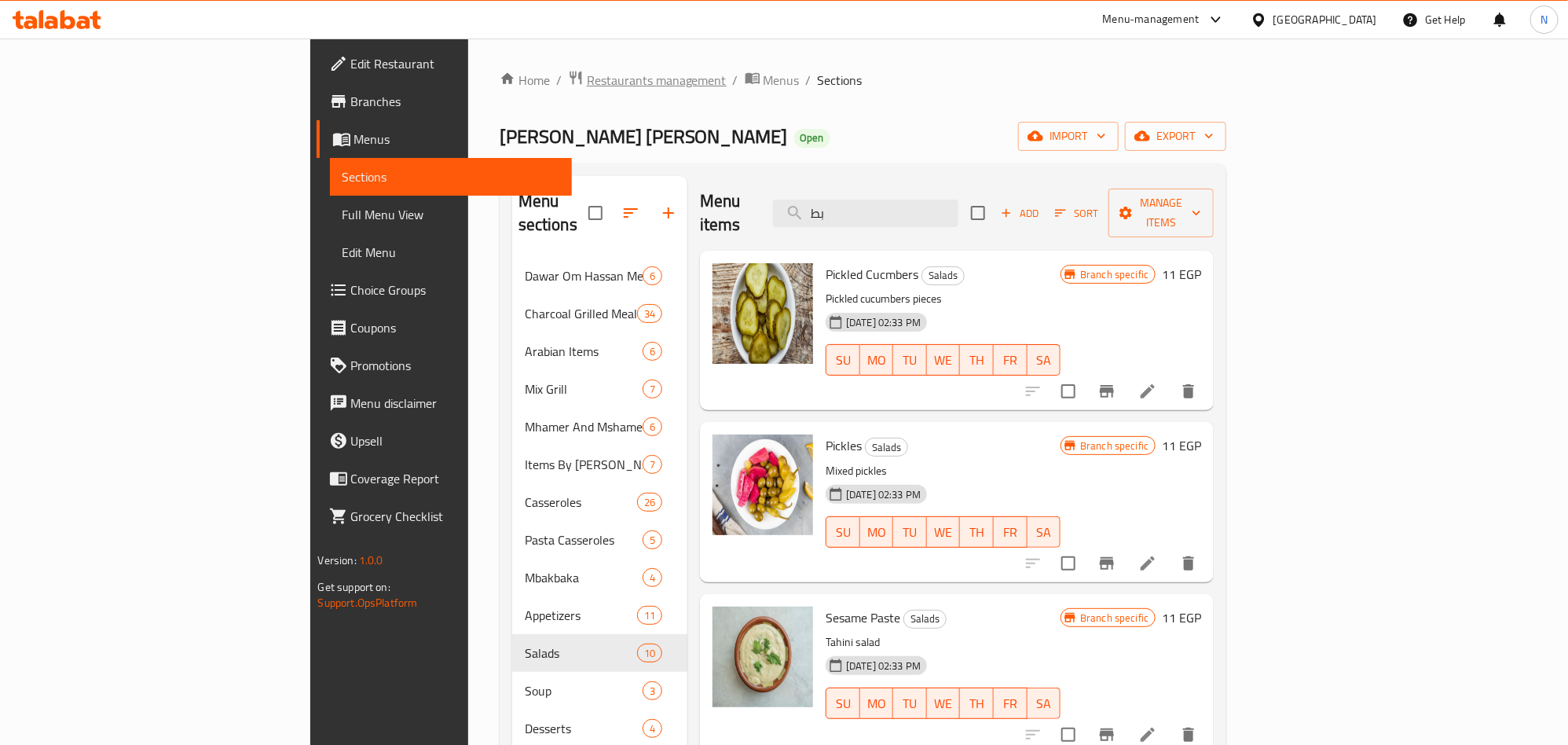
click at [587, 88] on span "Restaurants management" at bounding box center [656, 79] width 140 height 19
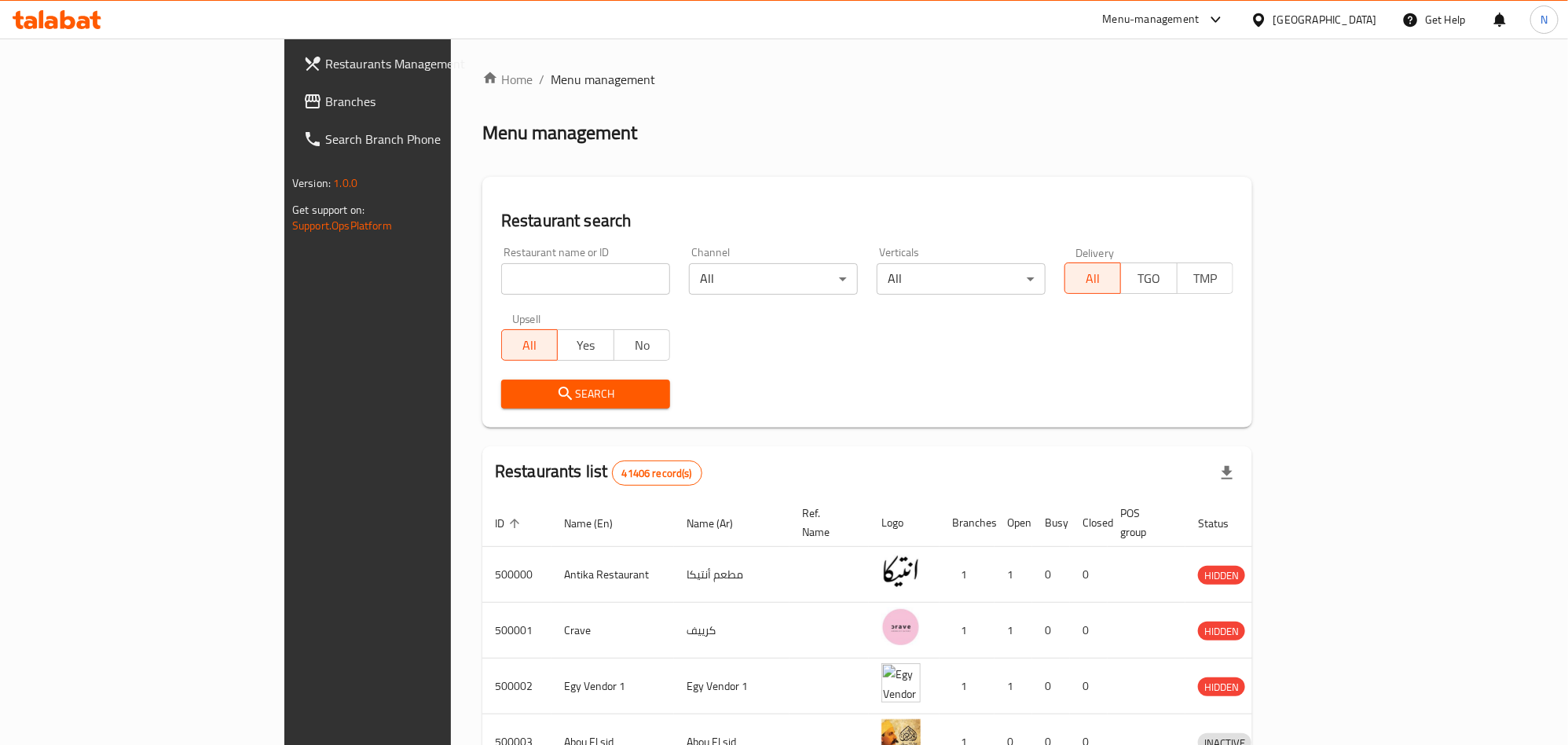
click at [492, 295] on div "Restaurant name or ID Restaurant name or ID" at bounding box center [586, 271] width 188 height 67
click at [501, 292] on input "search" at bounding box center [585, 279] width 169 height 31
paste input "502520"
type input "502520"
click at [492, 364] on div "Upsell All Yes No" at bounding box center [586, 337] width 188 height 66
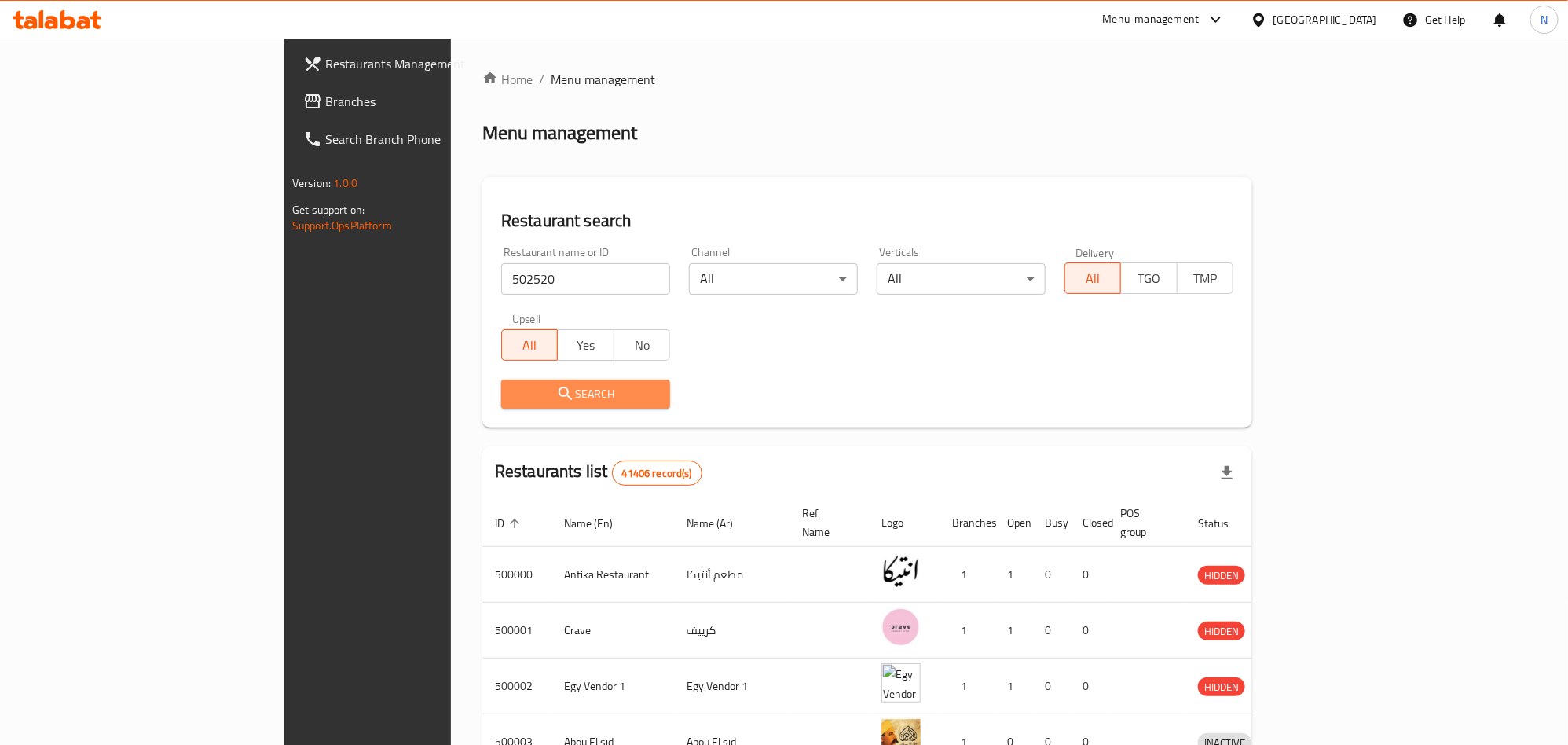
click at [513, 384] on span "Search" at bounding box center [585, 394] width 144 height 20
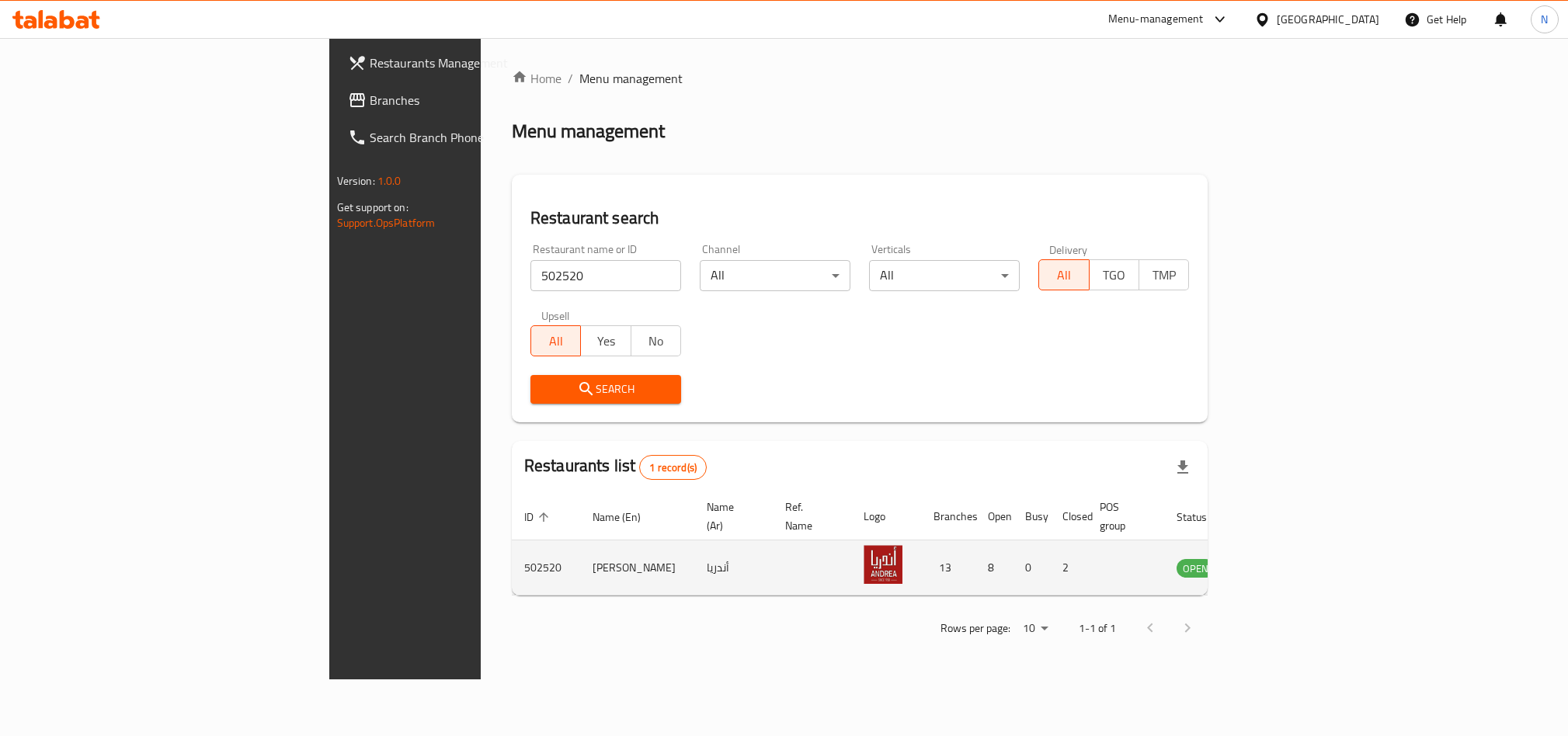
click at [1277, 558] on icon "enhanced table" at bounding box center [1267, 567] width 19 height 19
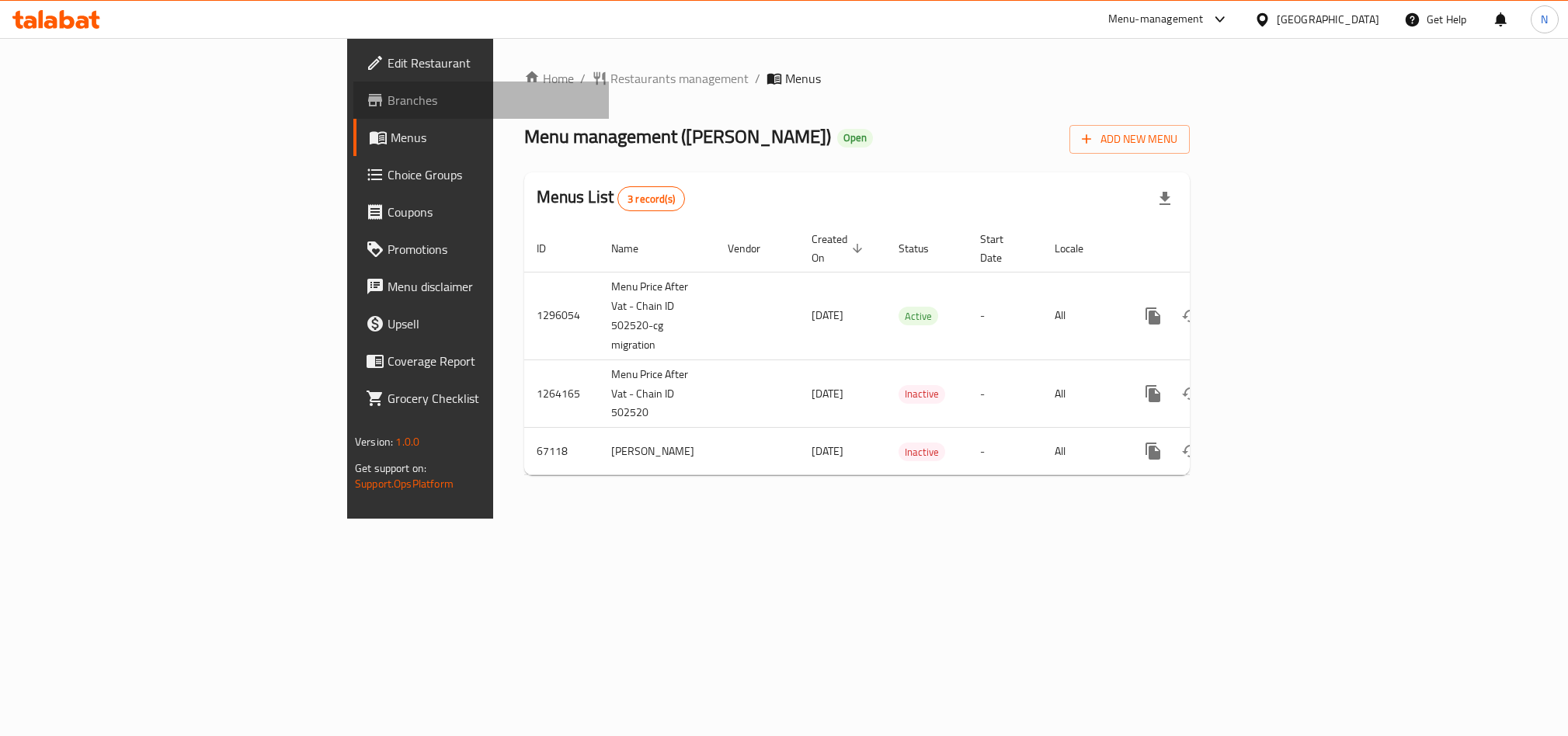
click at [353, 111] on link "Branches" at bounding box center [481, 100] width 255 height 37
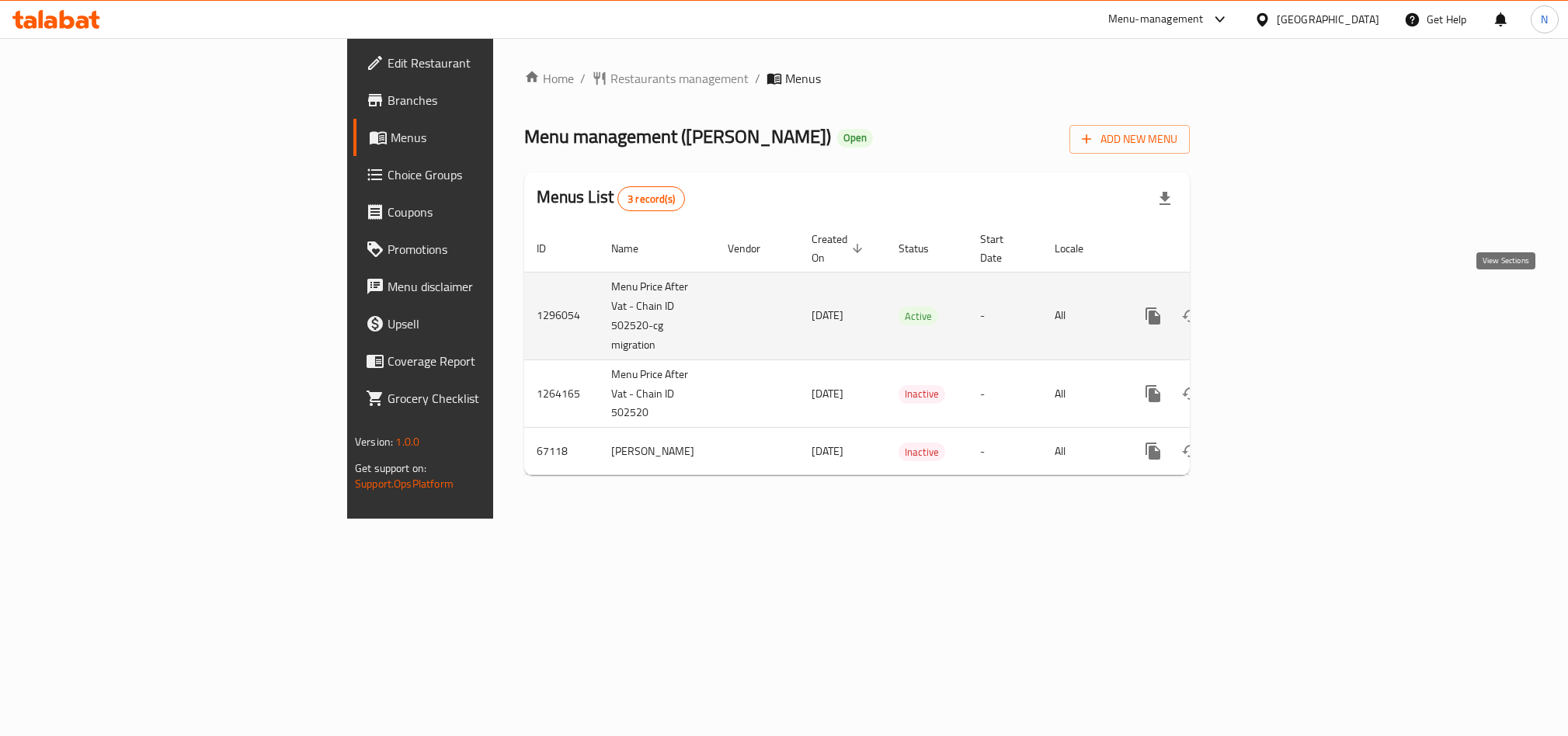
click at [1275, 307] on icon "enhanced table" at bounding box center [1265, 316] width 19 height 19
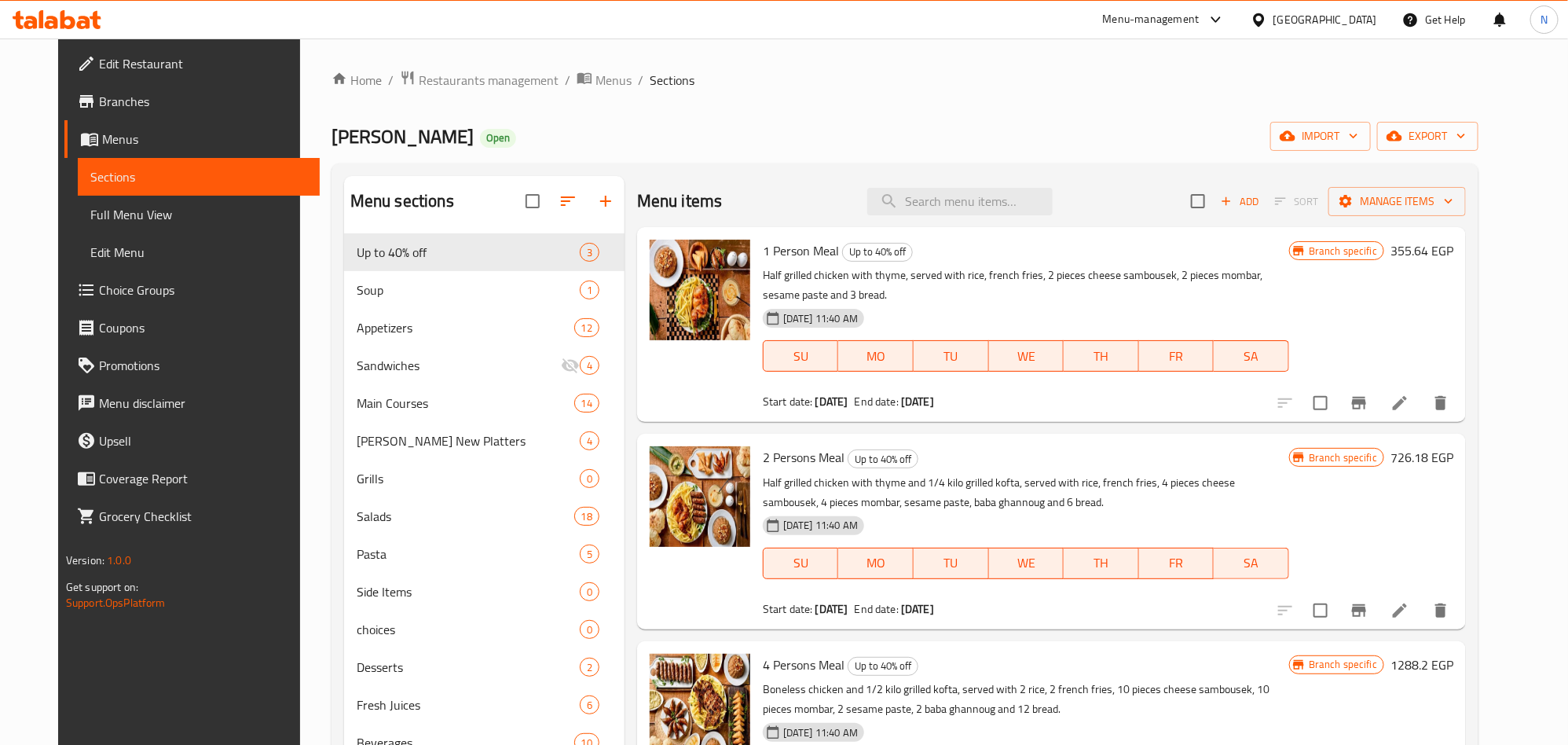
click at [791, 248] on span "1 Person Meal" at bounding box center [800, 250] width 76 height 24
copy h6 "1 Person Meal"
